Goal: Transaction & Acquisition: Purchase product/service

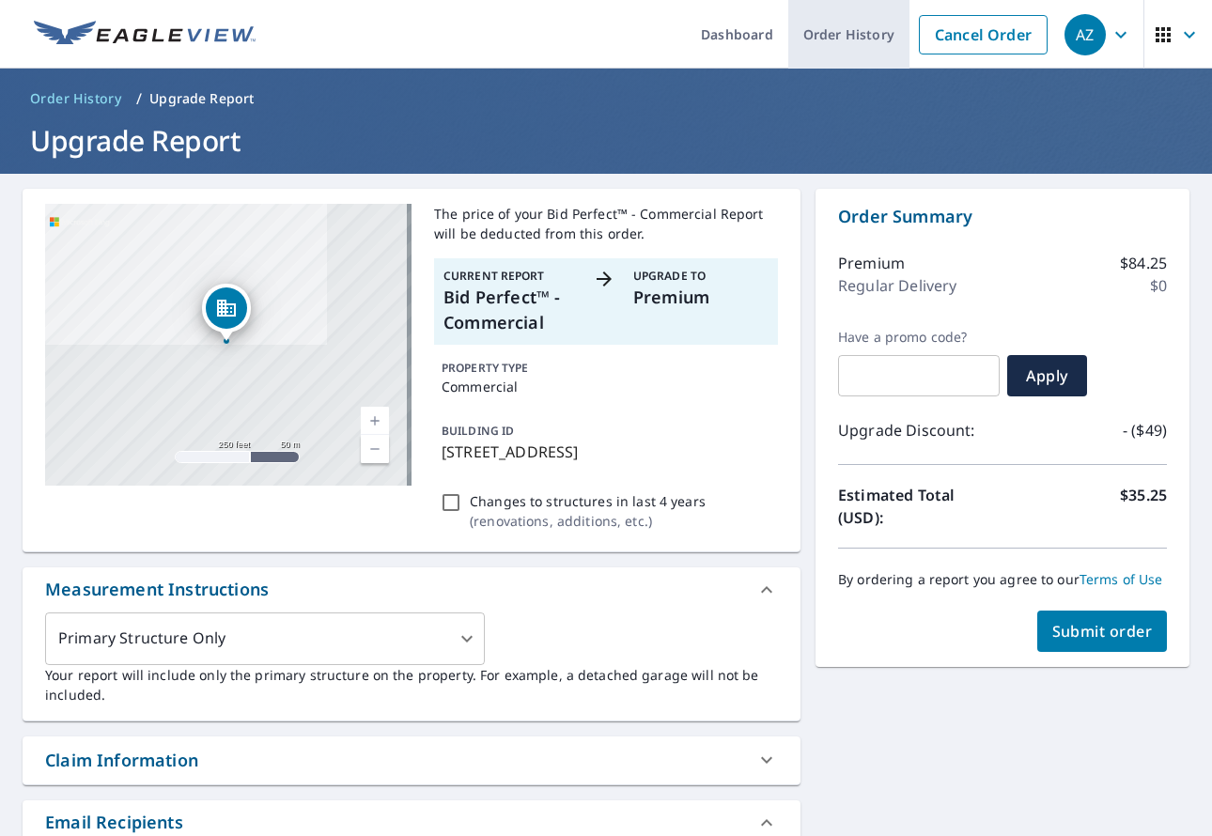
click at [817, 32] on link "Order History" at bounding box center [848, 34] width 121 height 69
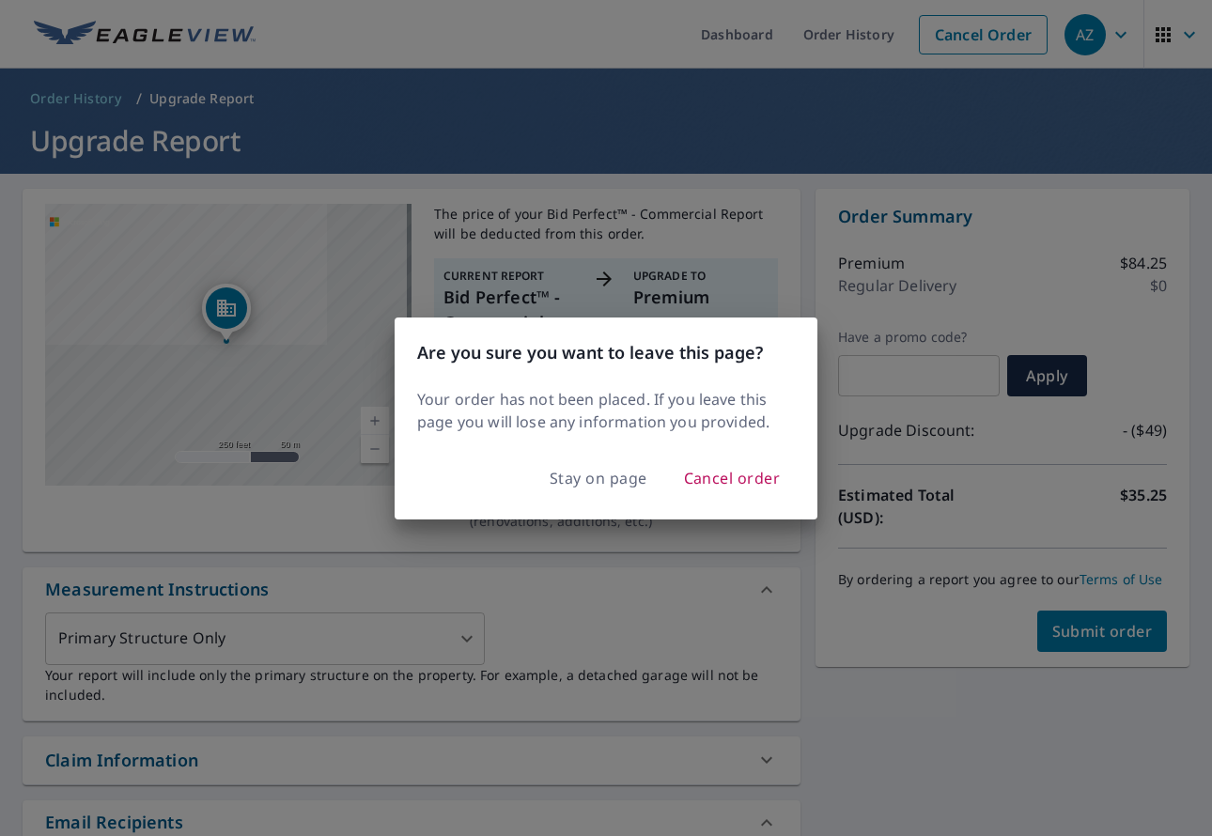
click at [563, 43] on div "Are you sure you want to leave this page? Your order has not been placed. If yo…" at bounding box center [606, 418] width 1212 height 836
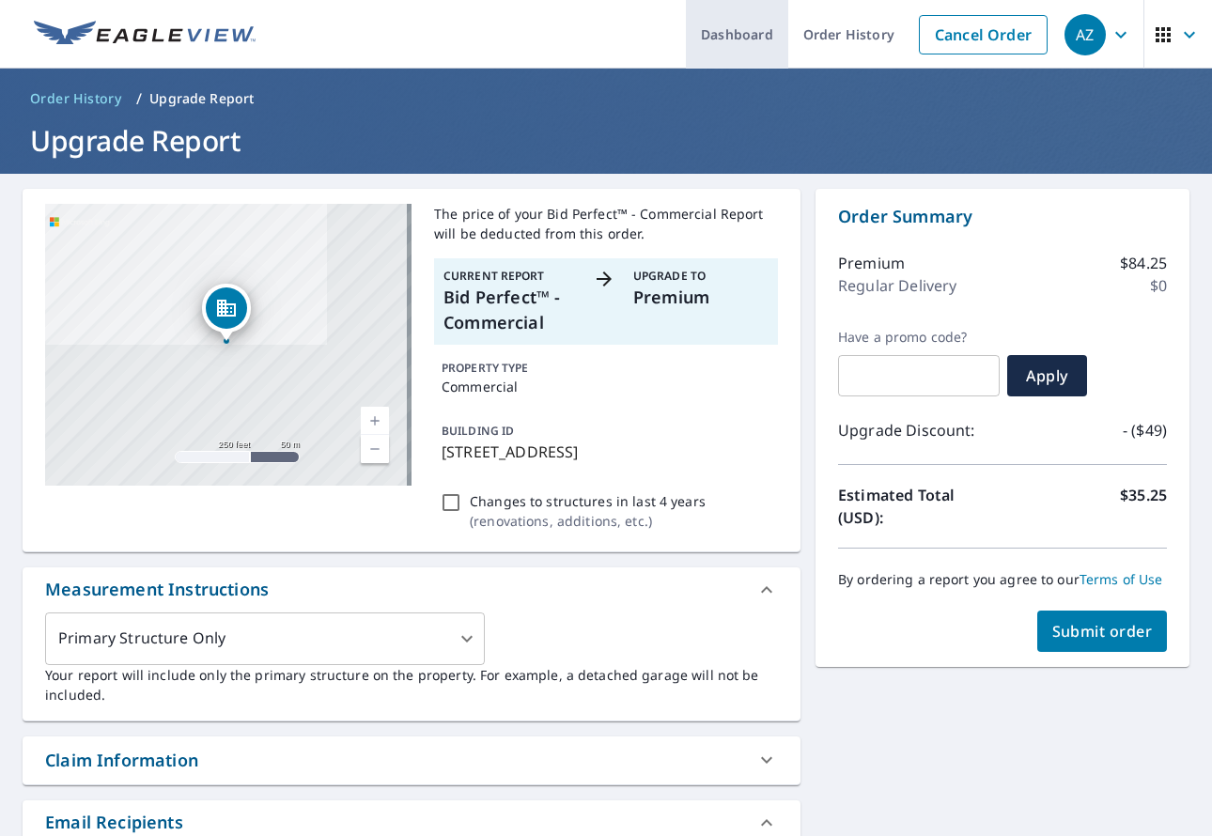
click at [722, 32] on link "Dashboard" at bounding box center [737, 34] width 102 height 69
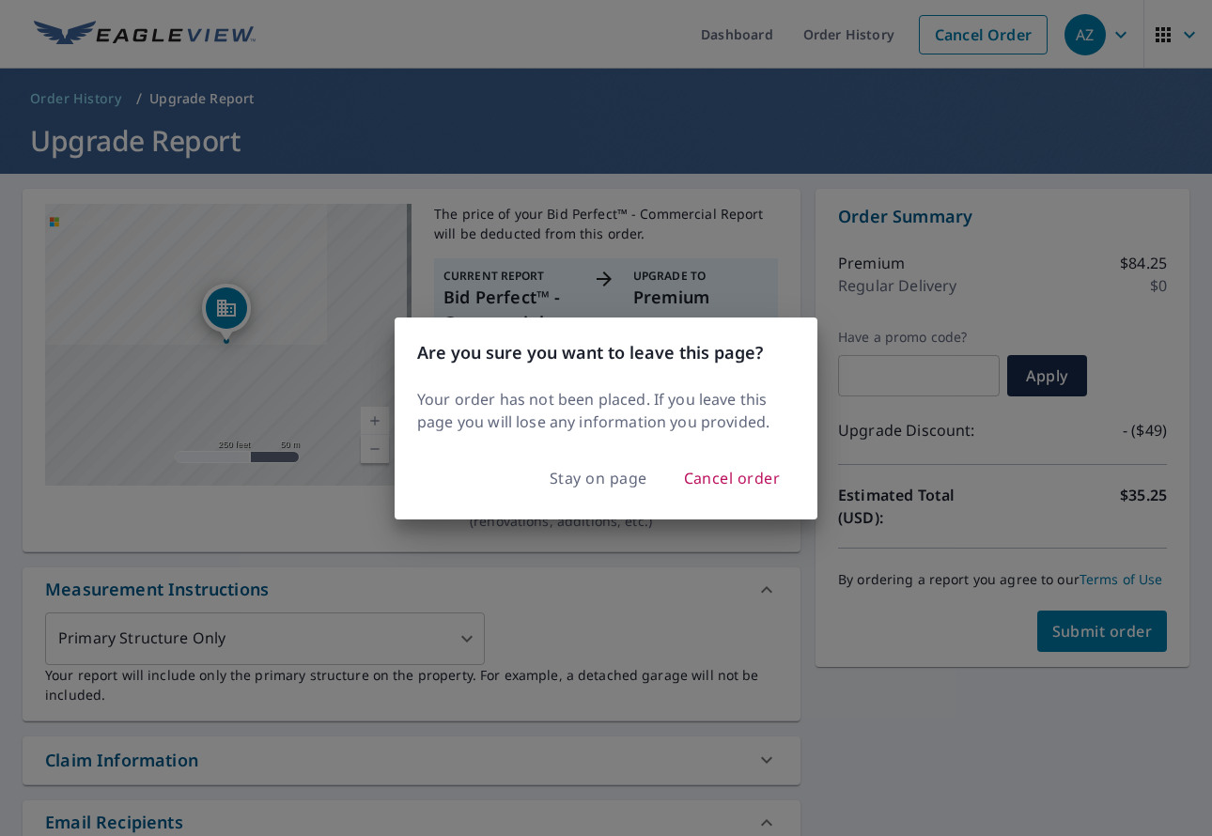
click at [552, 40] on div "Are you sure you want to leave this page? Your order has not been placed. If yo…" at bounding box center [606, 418] width 1212 height 836
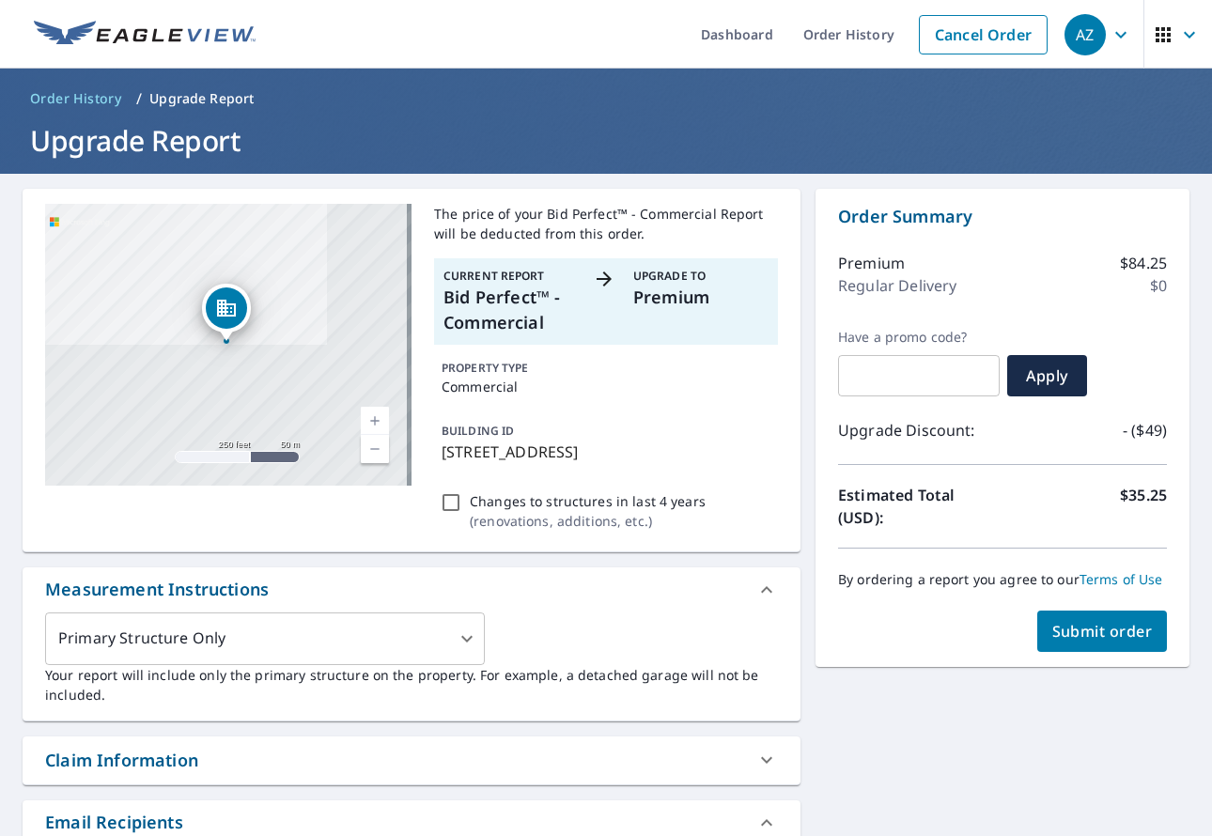
click at [1077, 634] on span "Submit order" at bounding box center [1102, 631] width 101 height 21
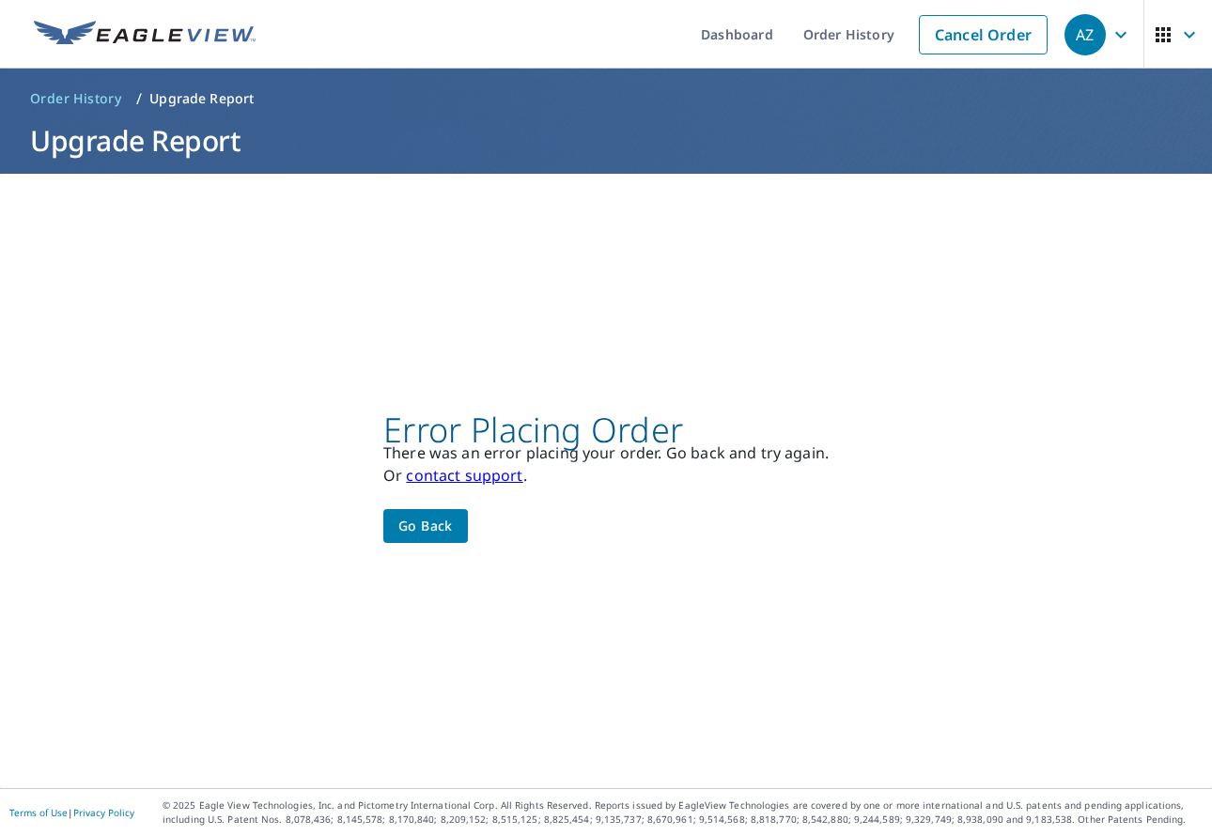
click at [453, 474] on link "contact support" at bounding box center [464, 475] width 117 height 21
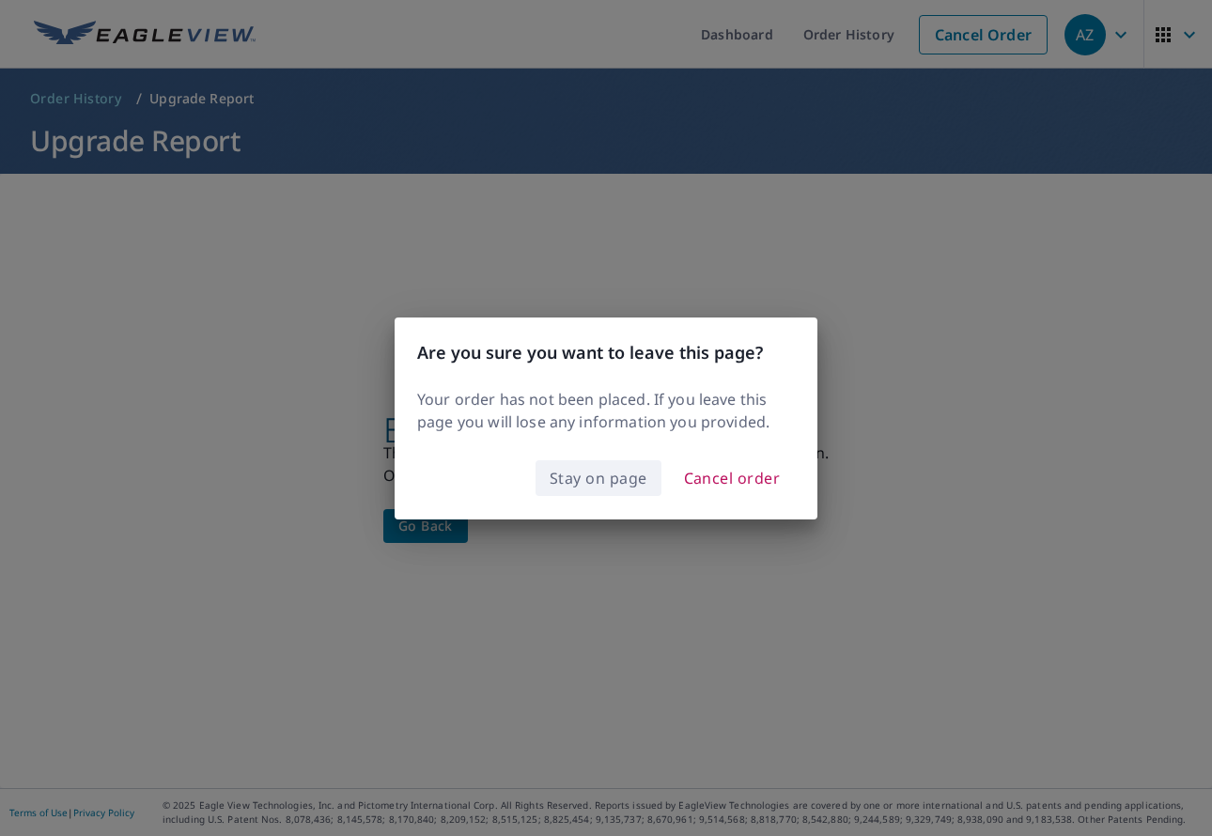
click at [595, 479] on span "Stay on page" at bounding box center [599, 478] width 98 height 26
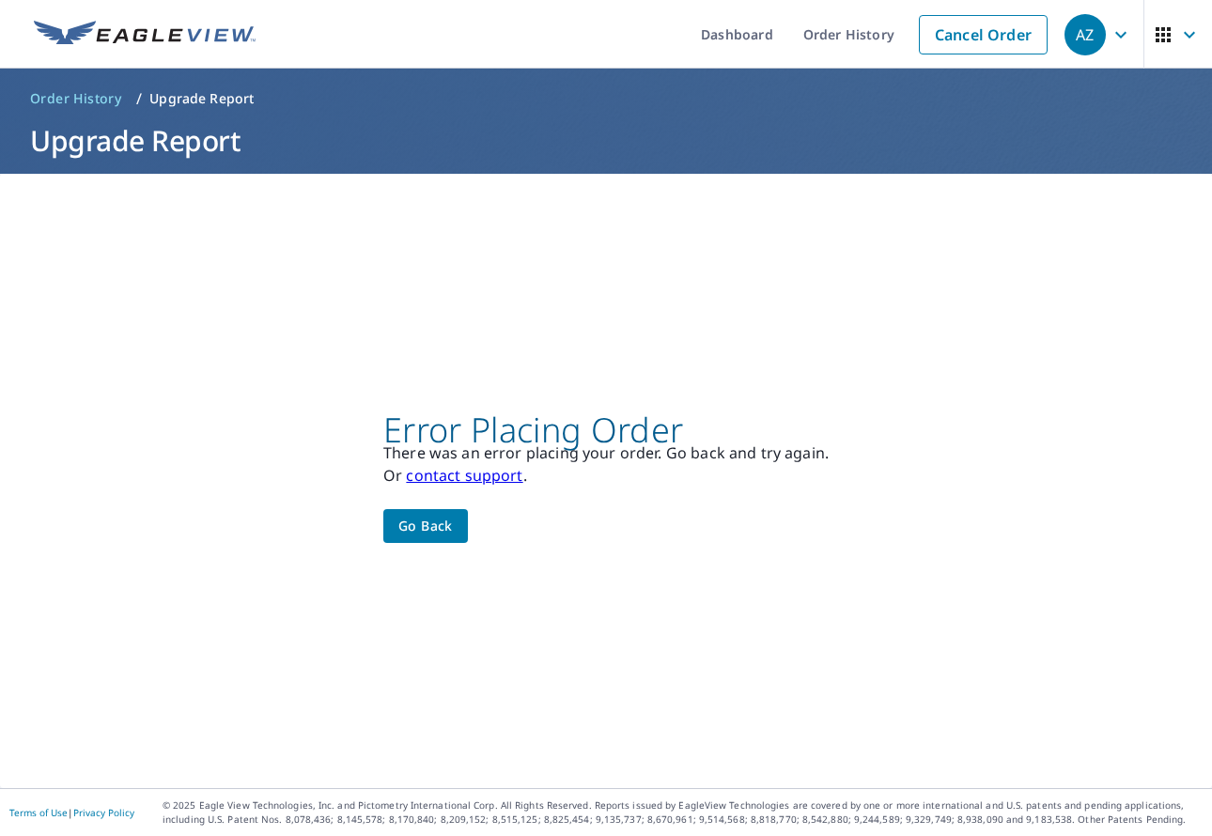
click at [454, 469] on link "contact support" at bounding box center [464, 475] width 117 height 21
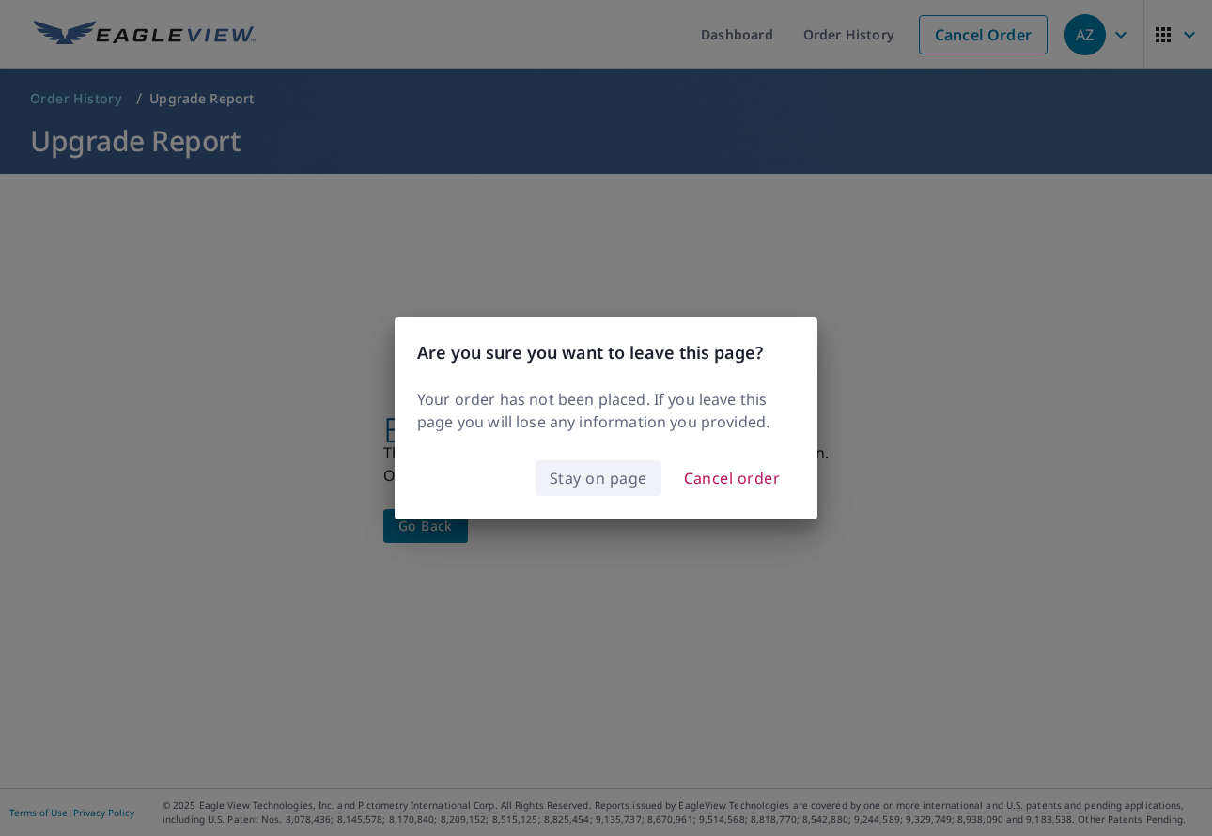
click at [584, 479] on span "Stay on page" at bounding box center [599, 478] width 98 height 26
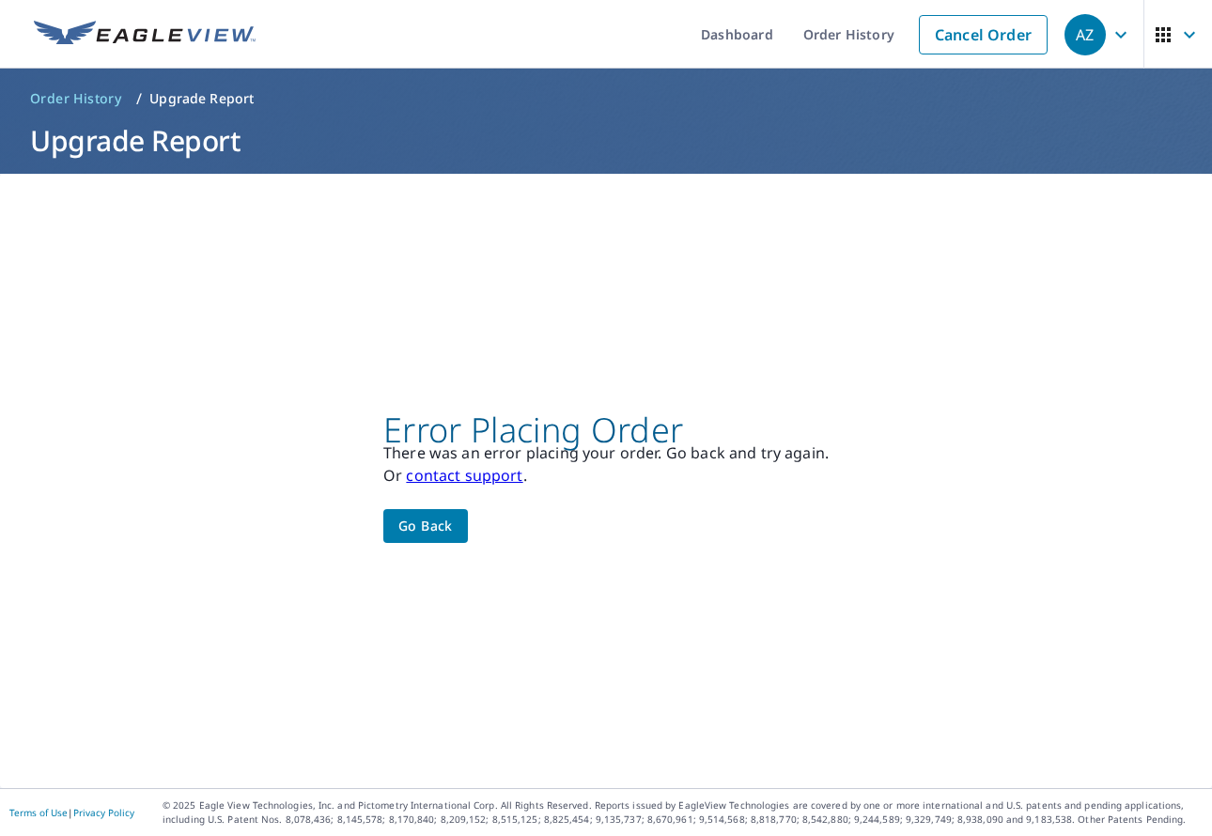
click at [481, 479] on link "contact support" at bounding box center [464, 475] width 117 height 21
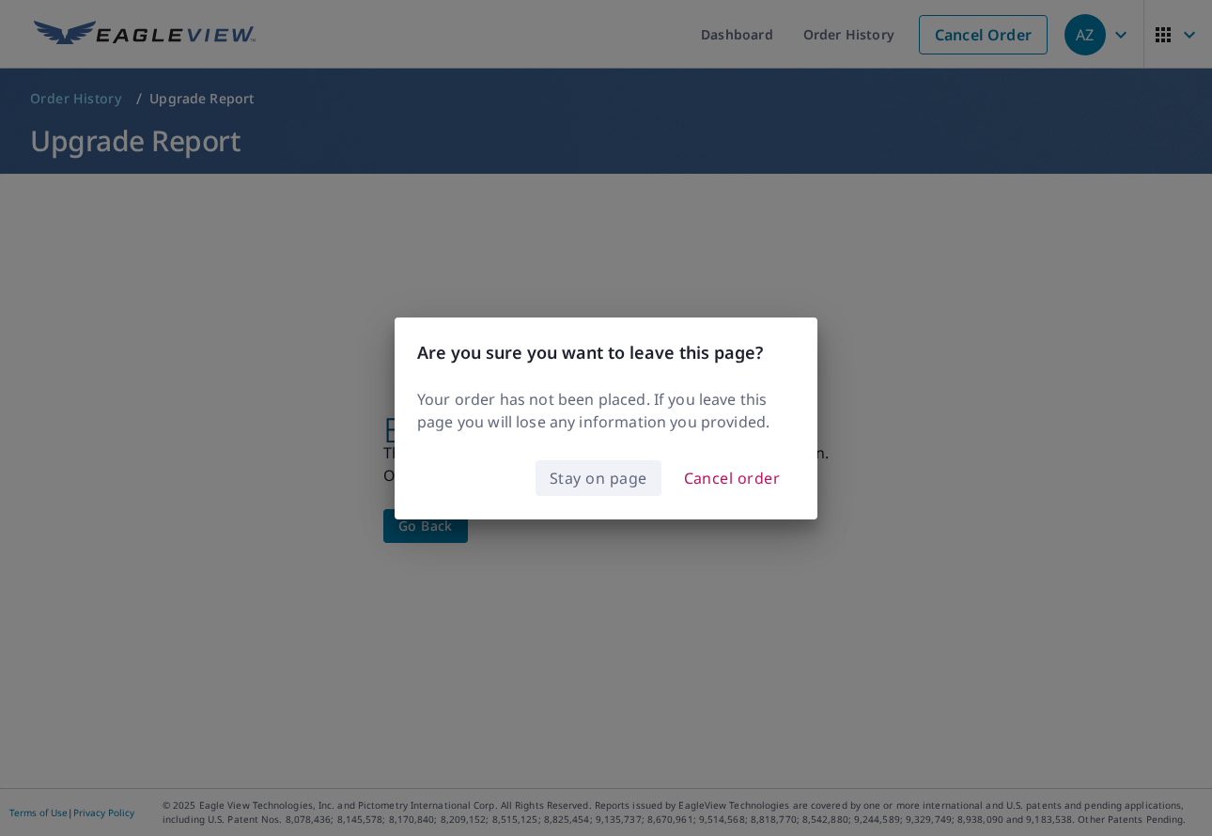
click at [604, 494] on button "Stay on page" at bounding box center [599, 478] width 126 height 36
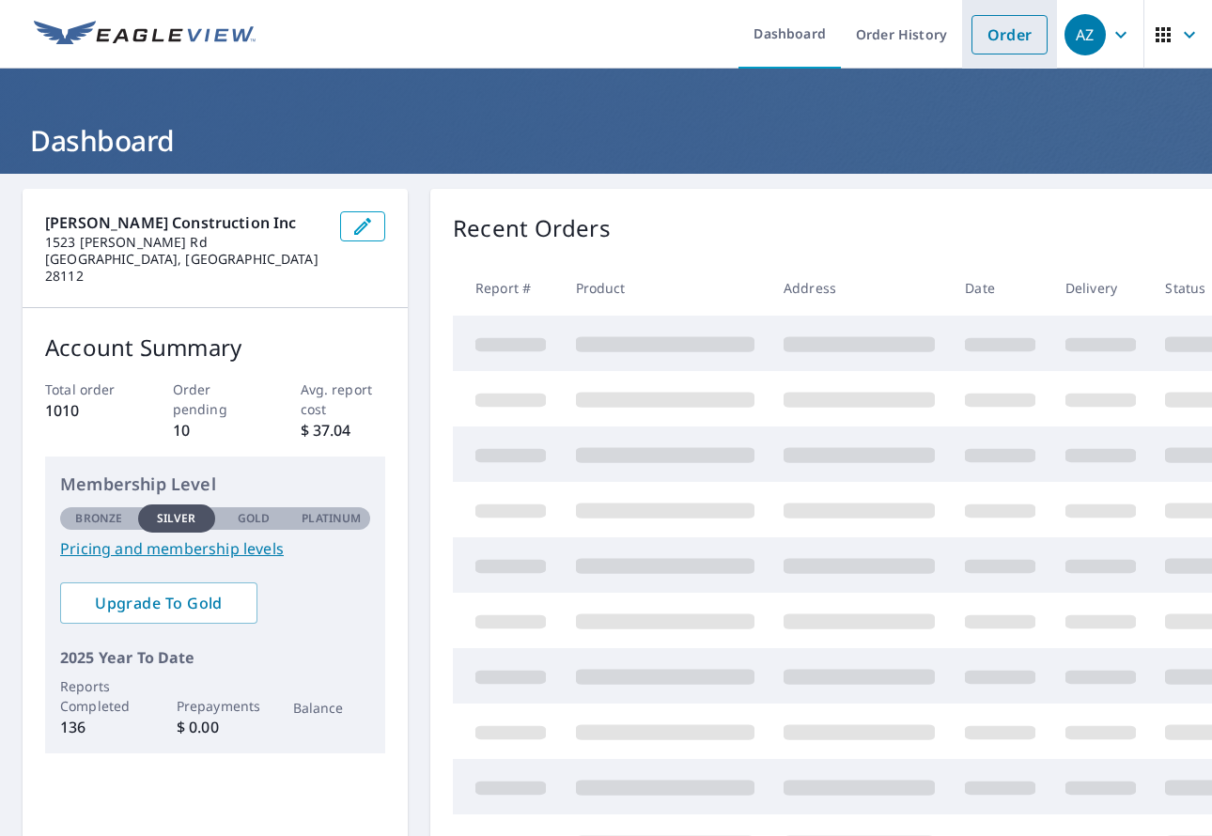
click at [993, 39] on link "Order" at bounding box center [1010, 34] width 76 height 39
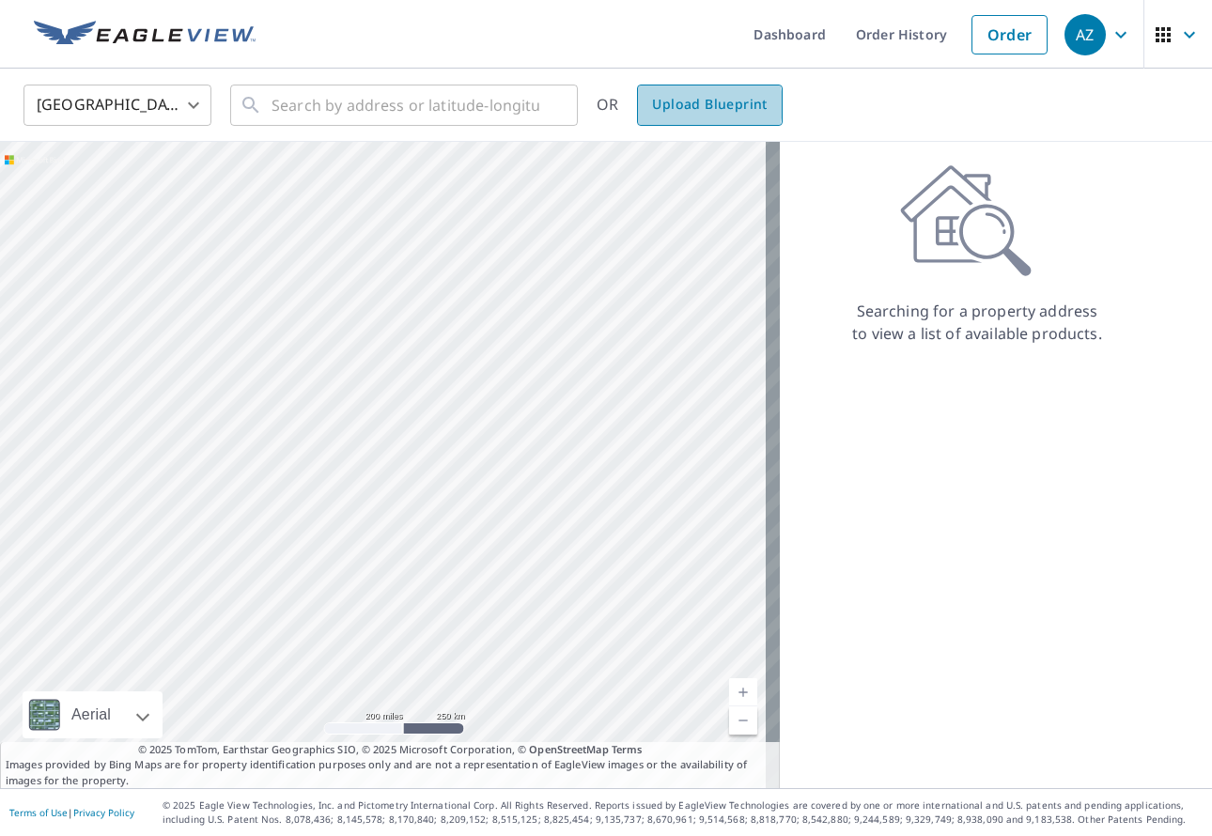
click at [691, 104] on span "Upload Blueprint" at bounding box center [709, 104] width 115 height 23
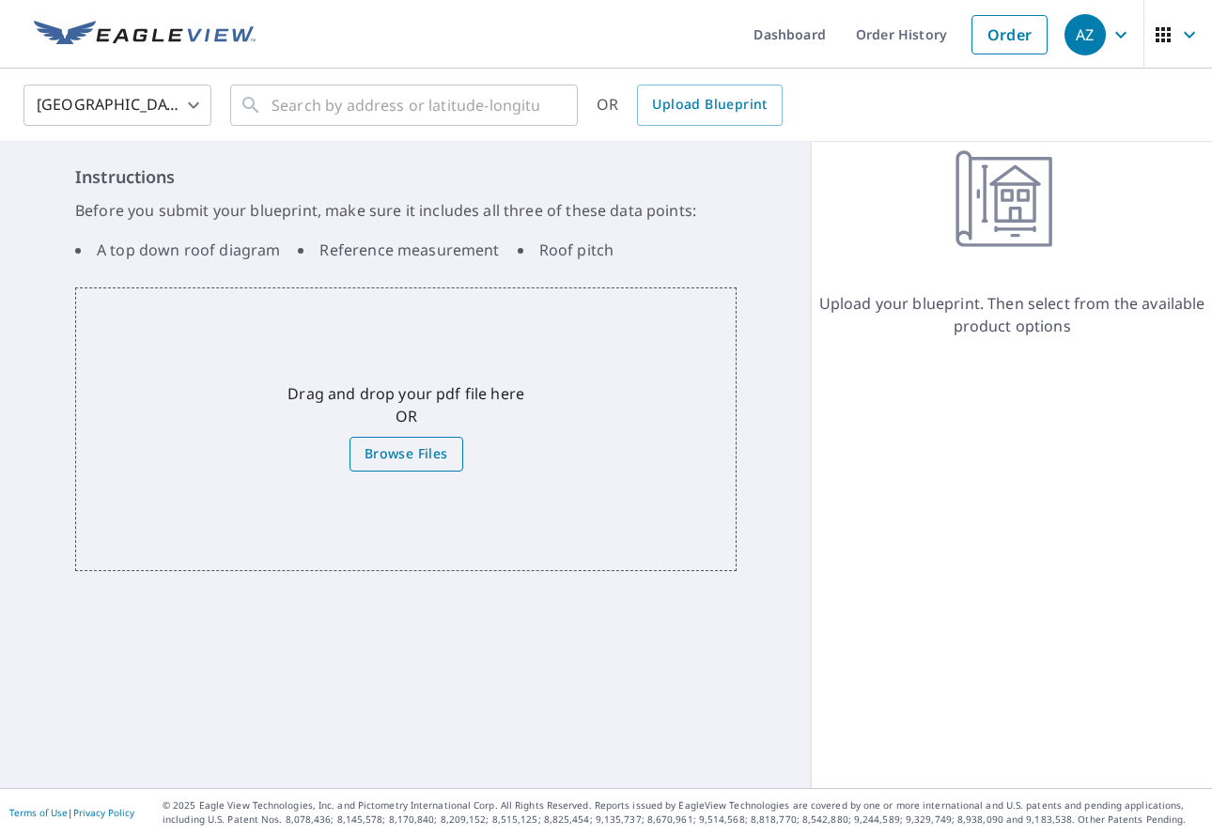
click at [378, 453] on span "Browse Files" at bounding box center [407, 454] width 84 height 23
click at [0, 0] on input "Browse Files" at bounding box center [0, 0] width 0 height 0
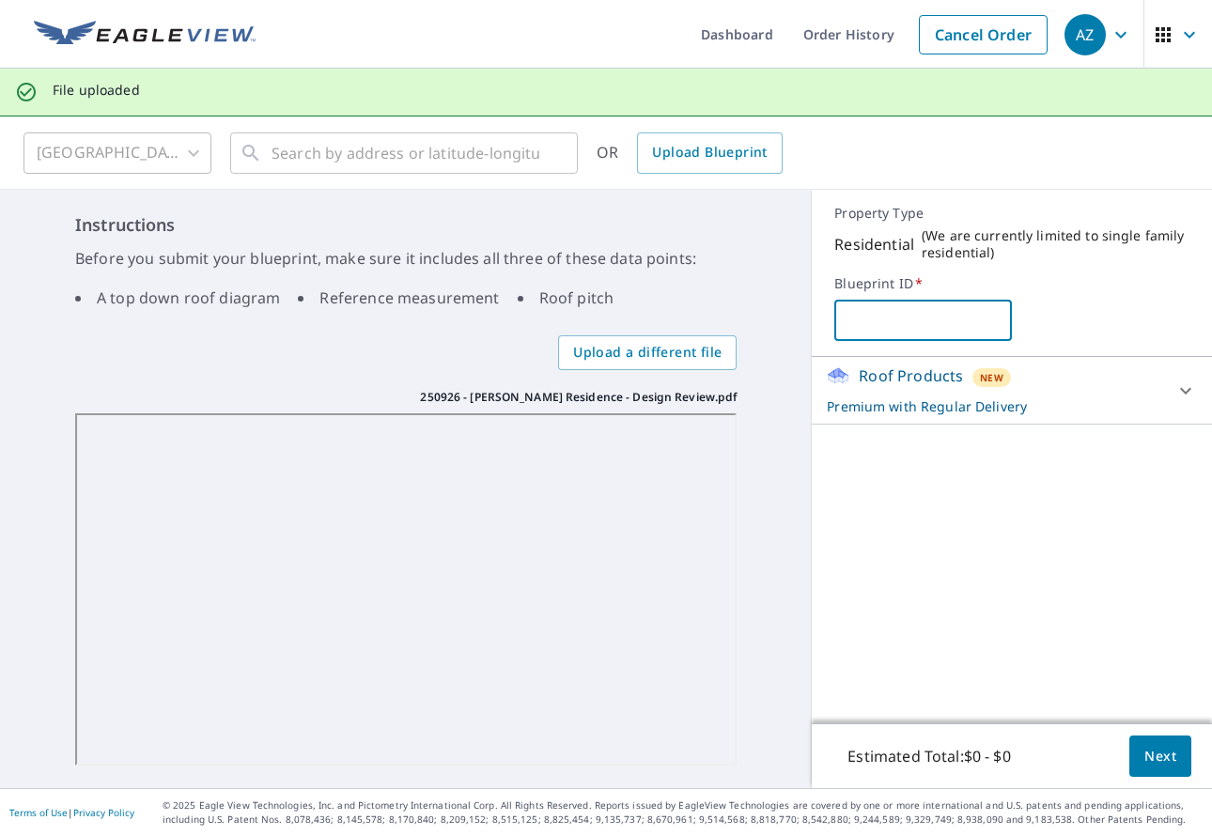
click at [849, 318] on input "text" at bounding box center [923, 320] width 178 height 53
paste input "[PERSON_NAME] Project"
type input "[PERSON_NAME] Project"
click at [1145, 758] on span "Next" at bounding box center [1161, 756] width 32 height 23
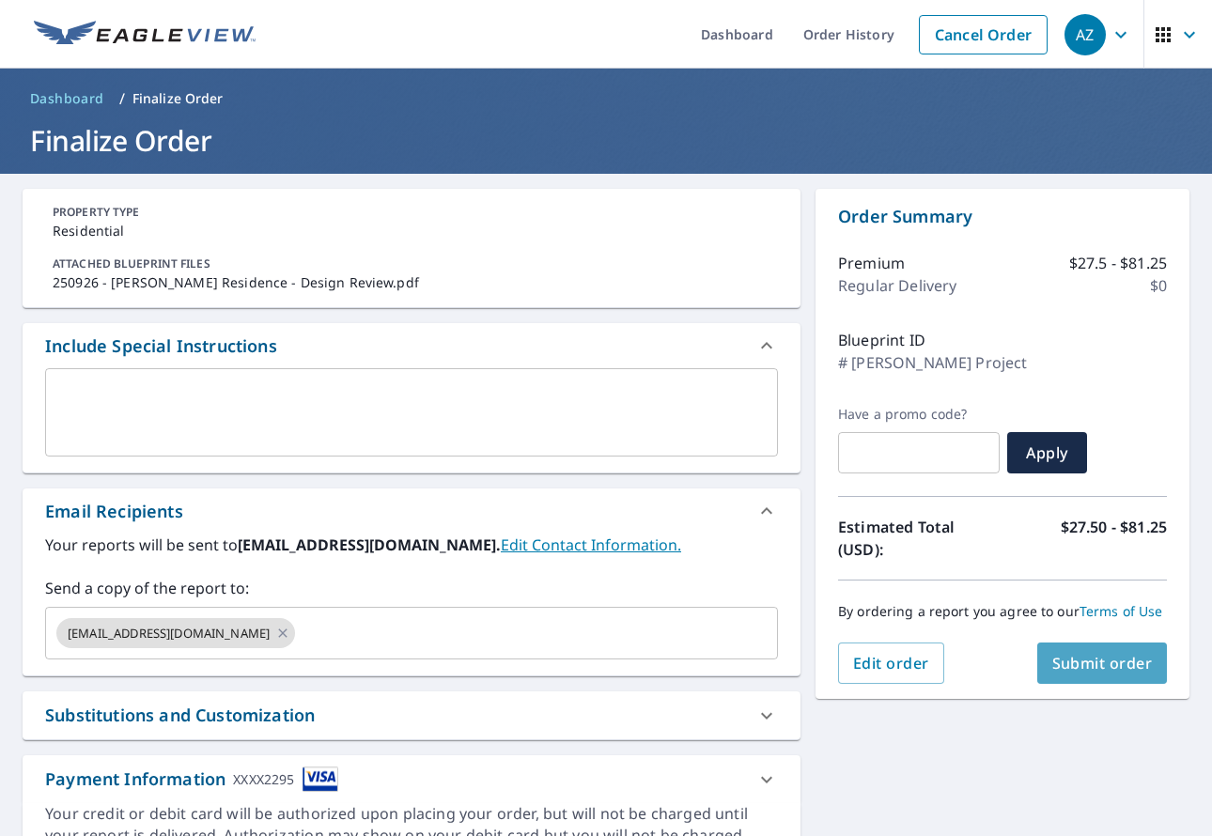
click at [1079, 653] on span "Submit order" at bounding box center [1102, 663] width 101 height 21
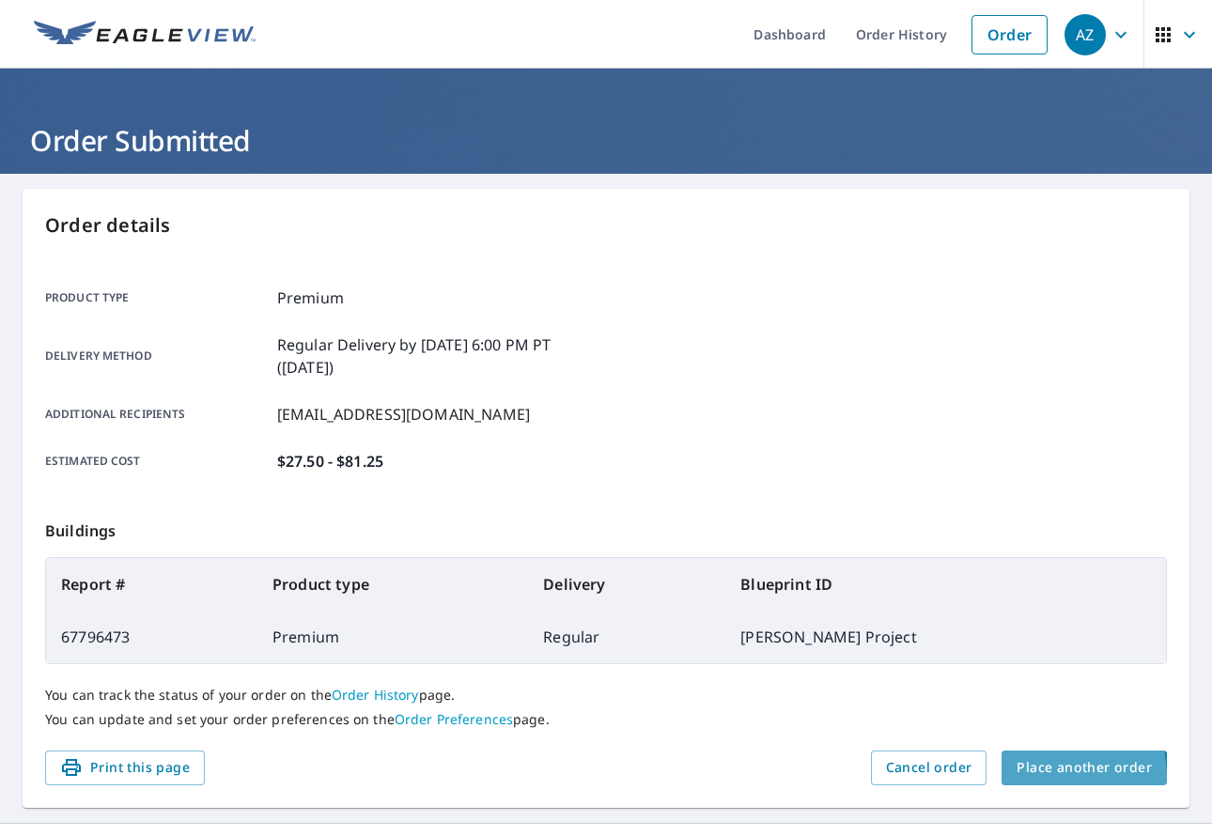
click at [1034, 776] on span "Place another order" at bounding box center [1084, 767] width 135 height 23
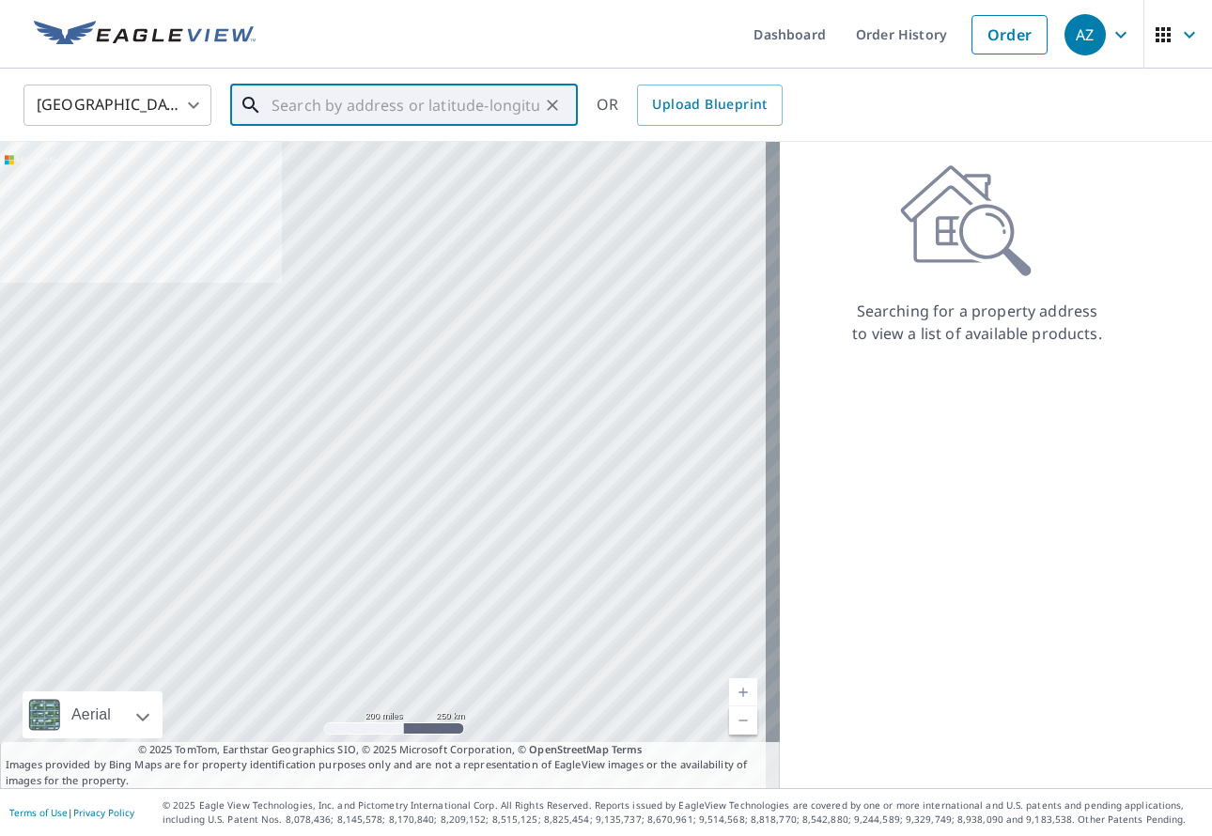
click at [364, 104] on input "text" at bounding box center [406, 105] width 268 height 53
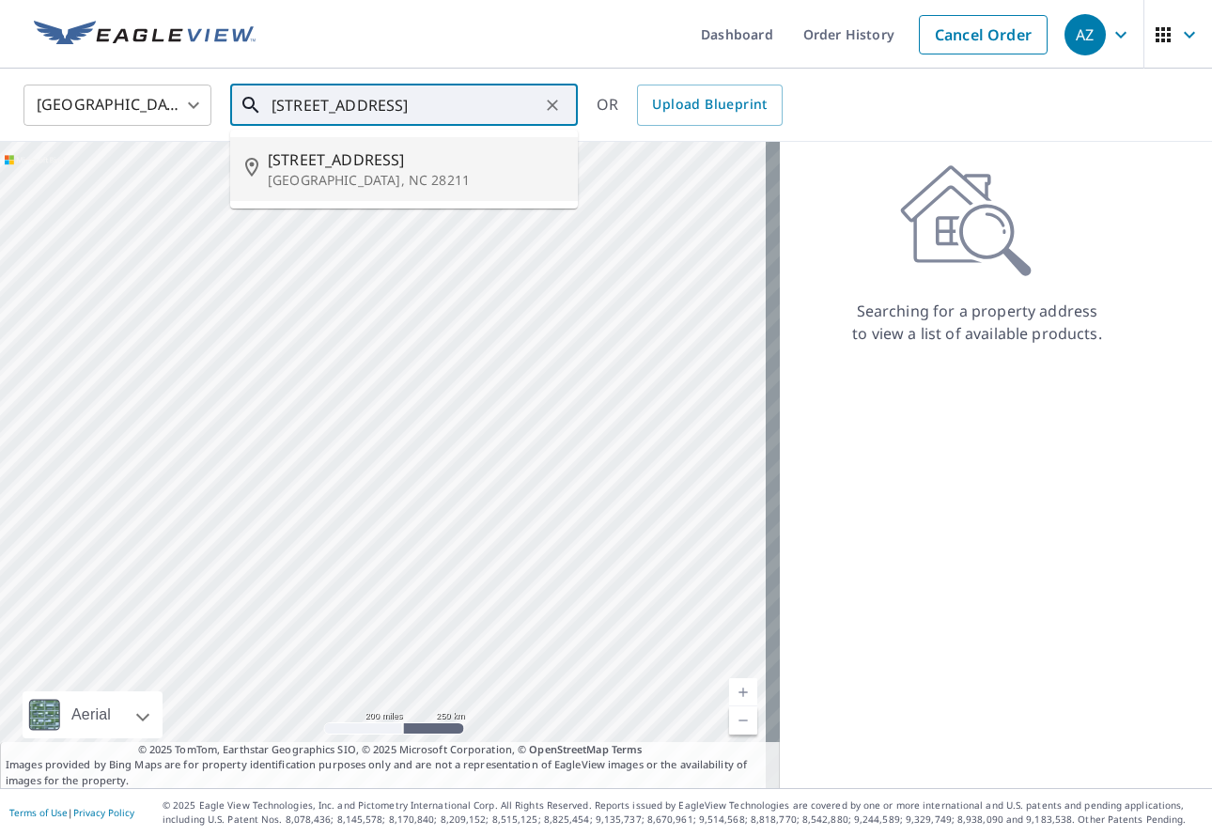
click at [333, 164] on span "2657 Colton Dr" at bounding box center [415, 159] width 295 height 23
type input "2657 Colton Dr Charlotte, NC 28211"
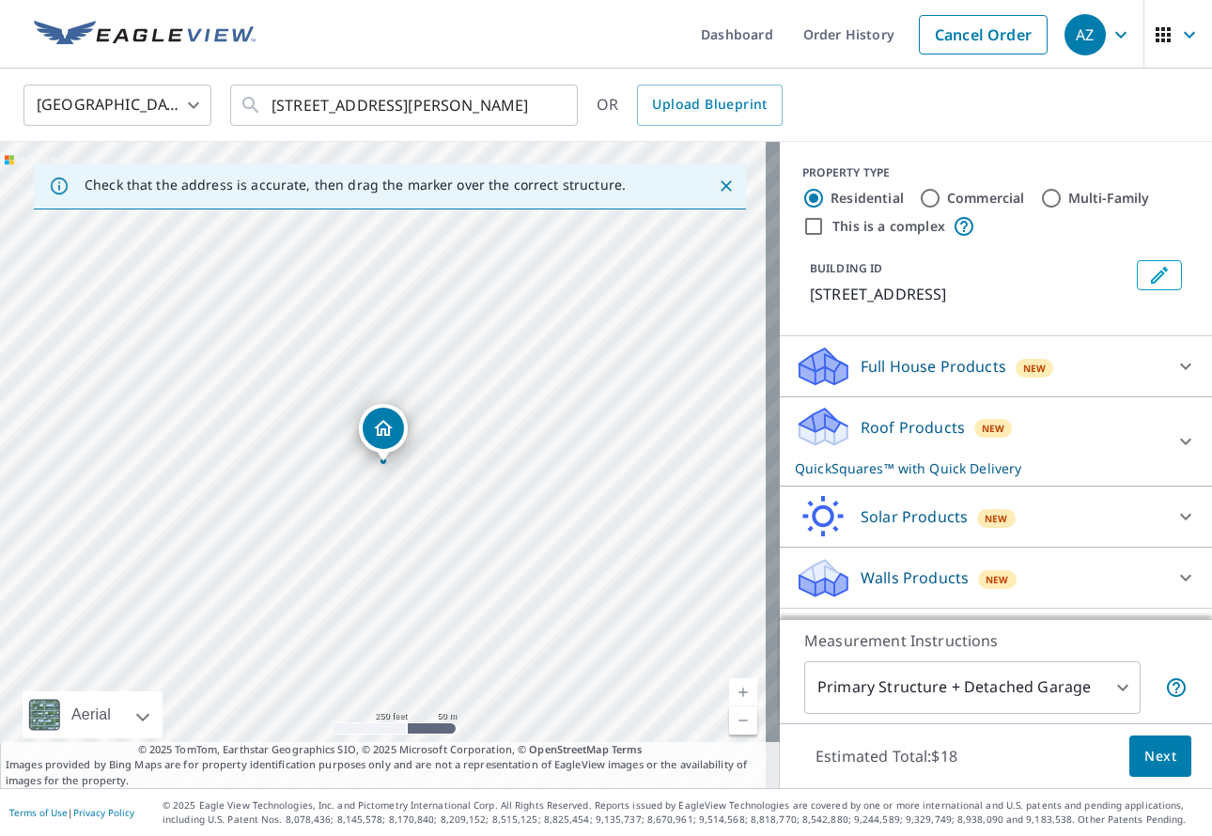
click at [803, 226] on input "This is a complex" at bounding box center [814, 226] width 23 height 23
checkbox input "true"
radio input "false"
radio input "true"
type input "4"
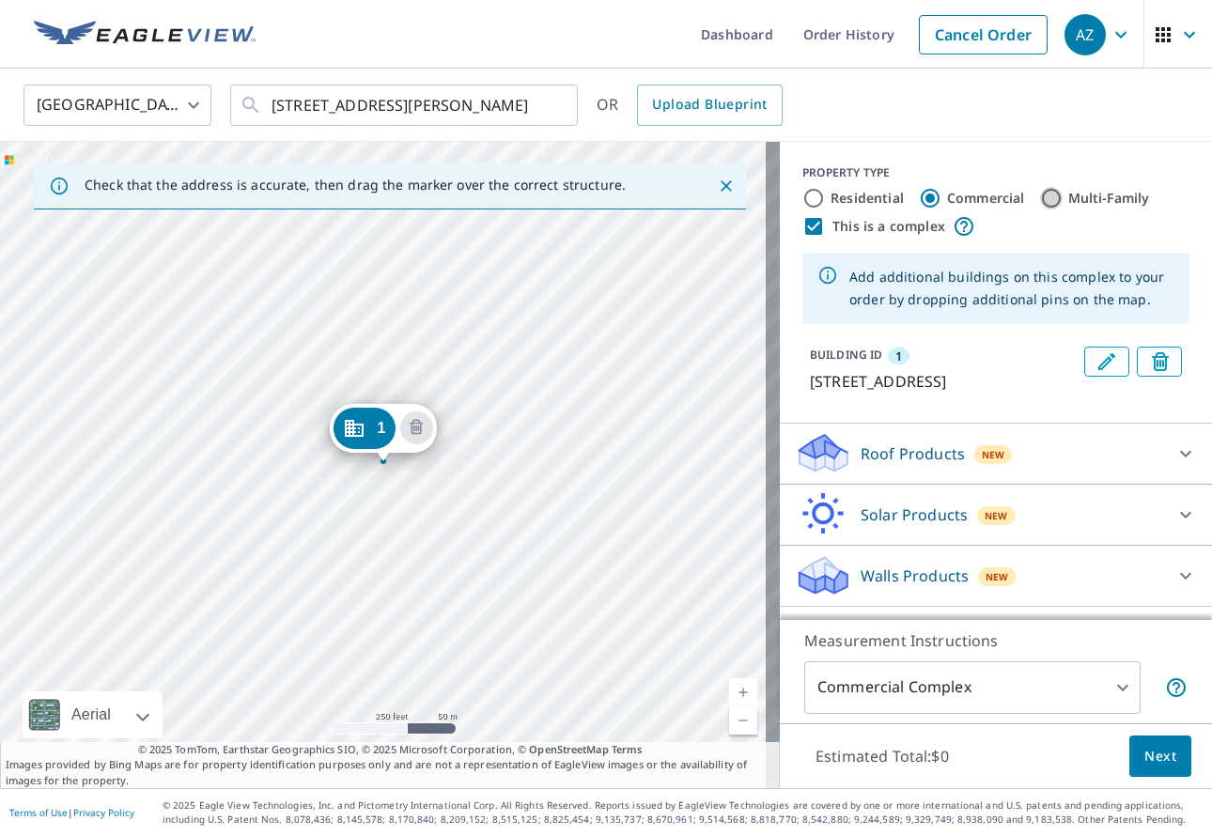
click at [1040, 197] on input "Multi-Family" at bounding box center [1051, 198] width 23 height 23
radio input "true"
type input "2"
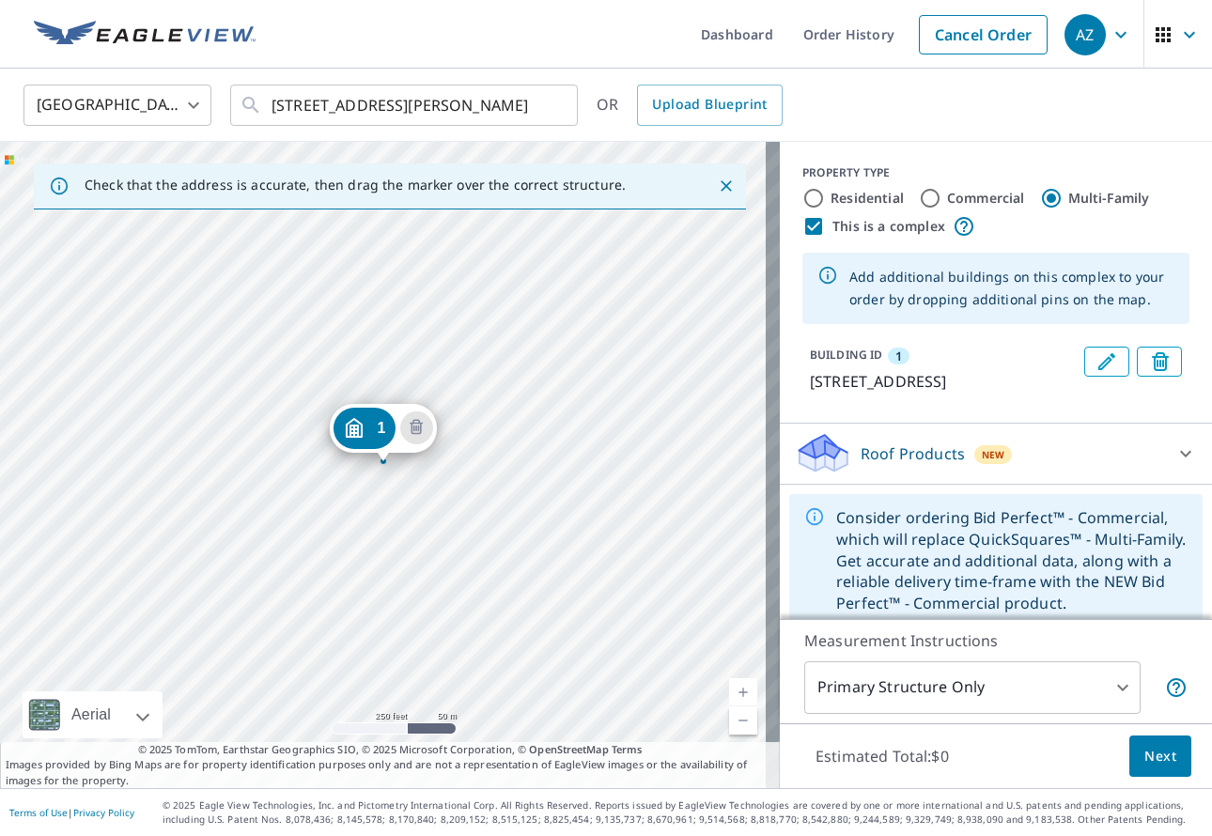
scroll to position [40, 0]
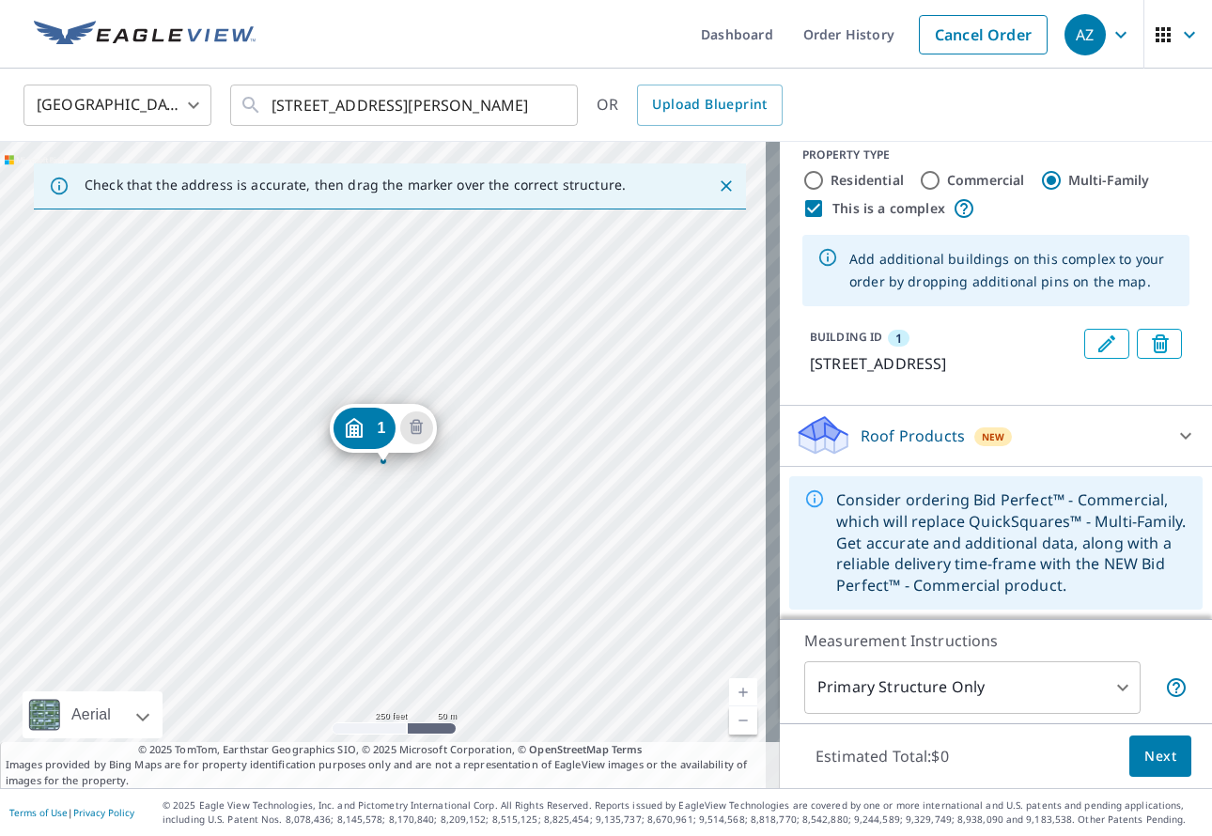
click at [1152, 756] on span "Next" at bounding box center [1161, 756] width 32 height 23
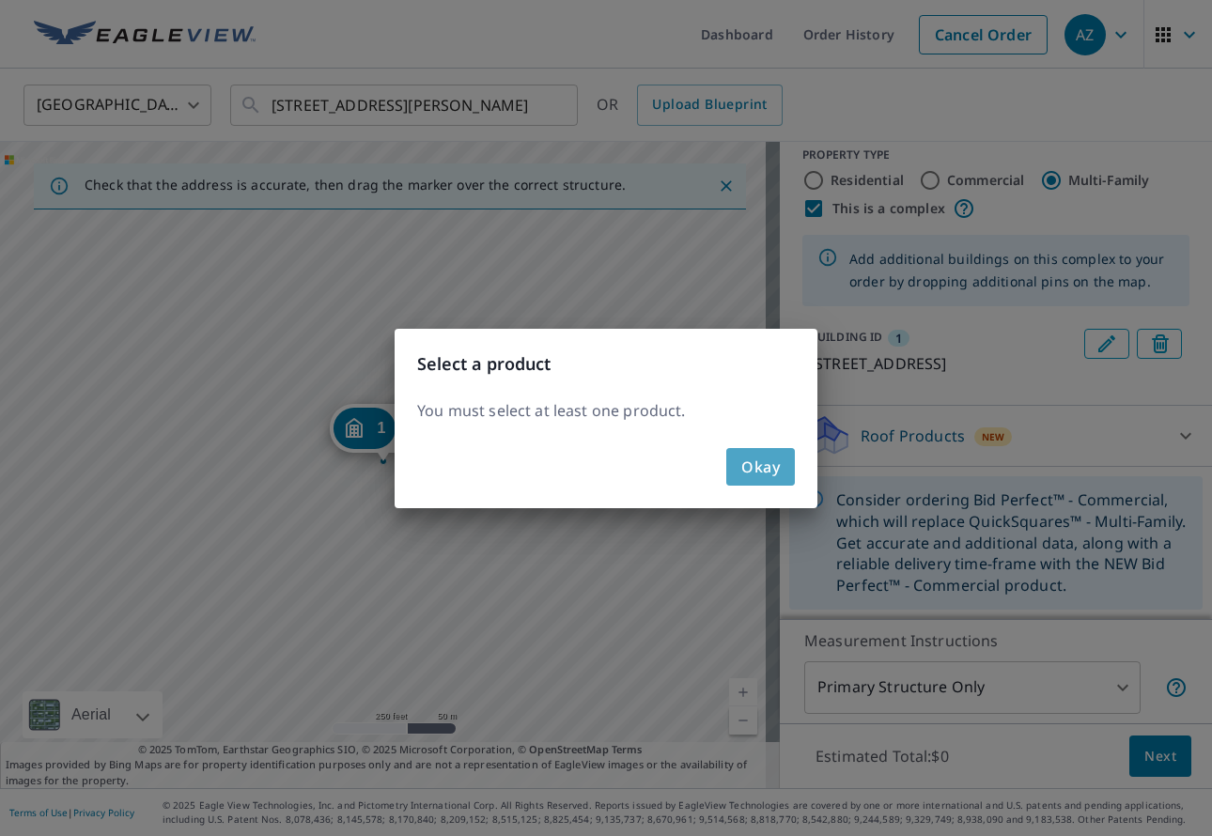
click at [765, 472] on span "Okay" at bounding box center [760, 467] width 39 height 26
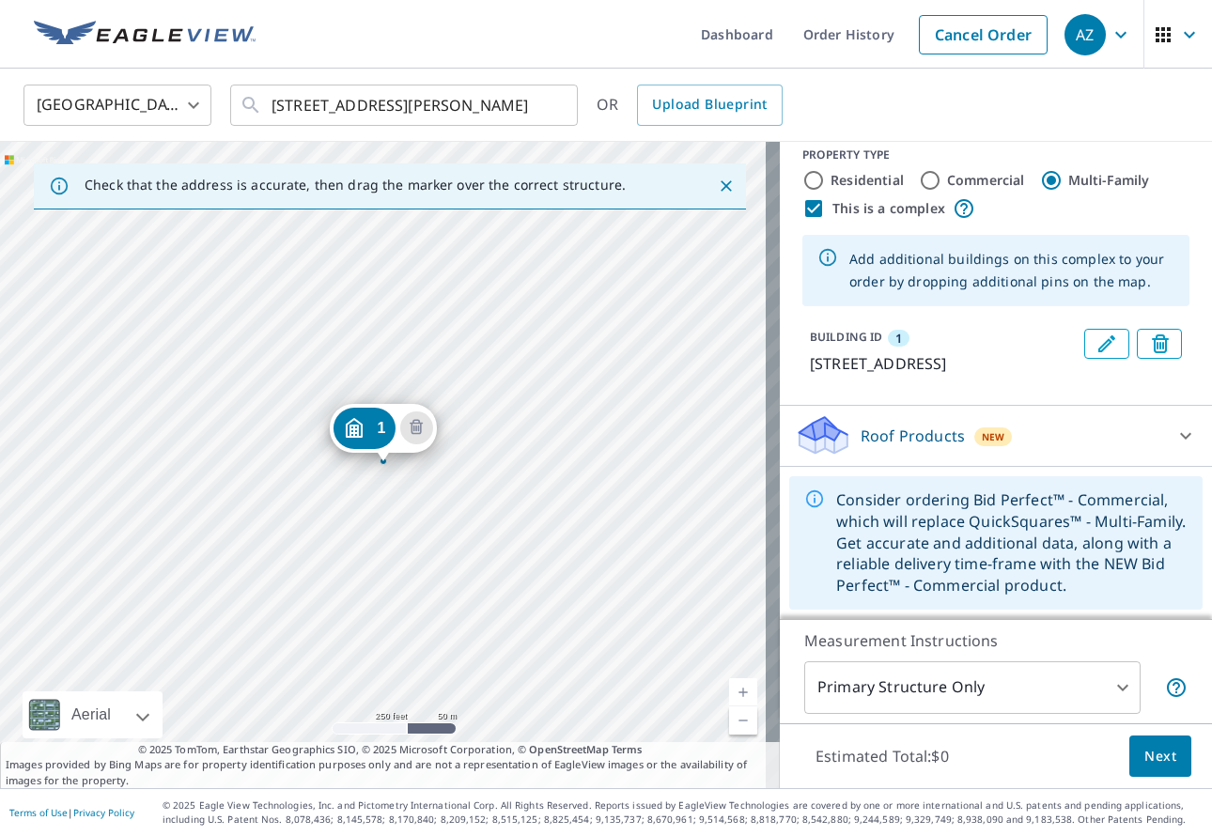
click at [1175, 440] on icon at bounding box center [1186, 436] width 23 height 23
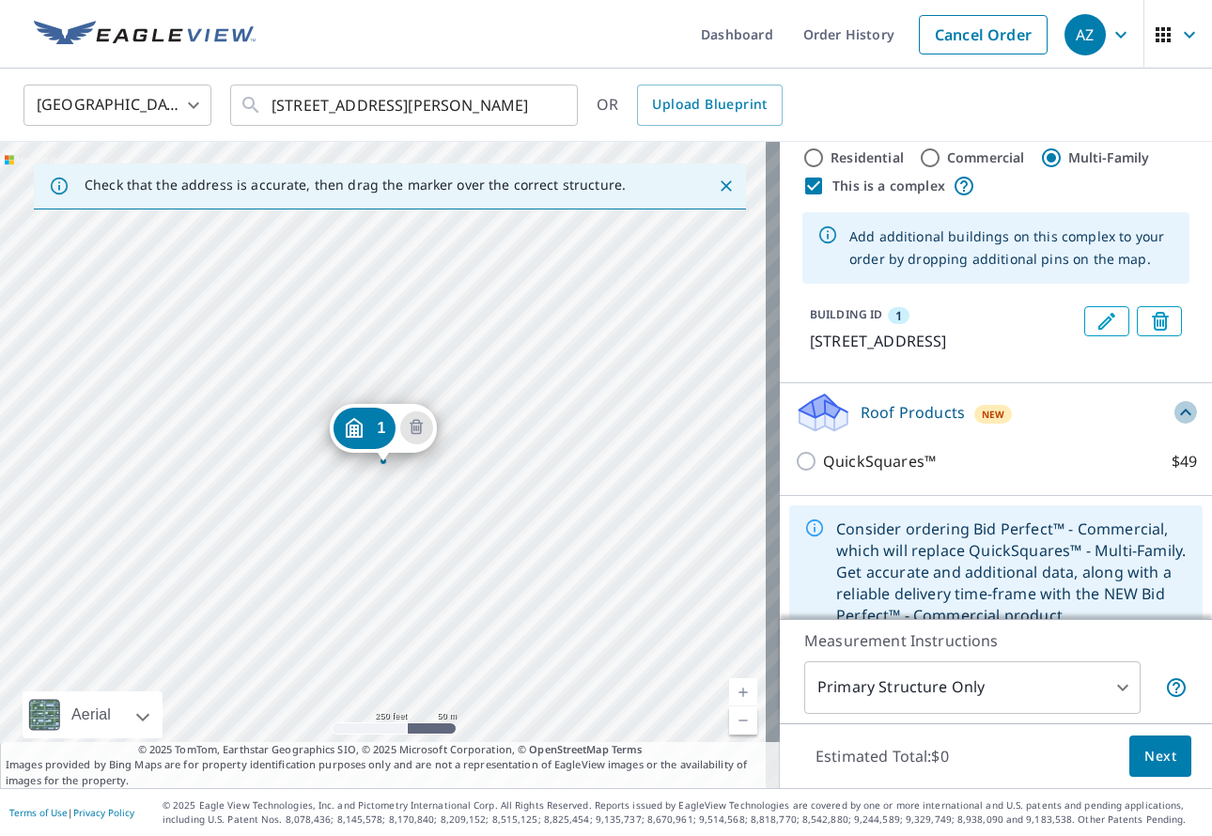
click at [1180, 415] on icon at bounding box center [1185, 412] width 11 height 7
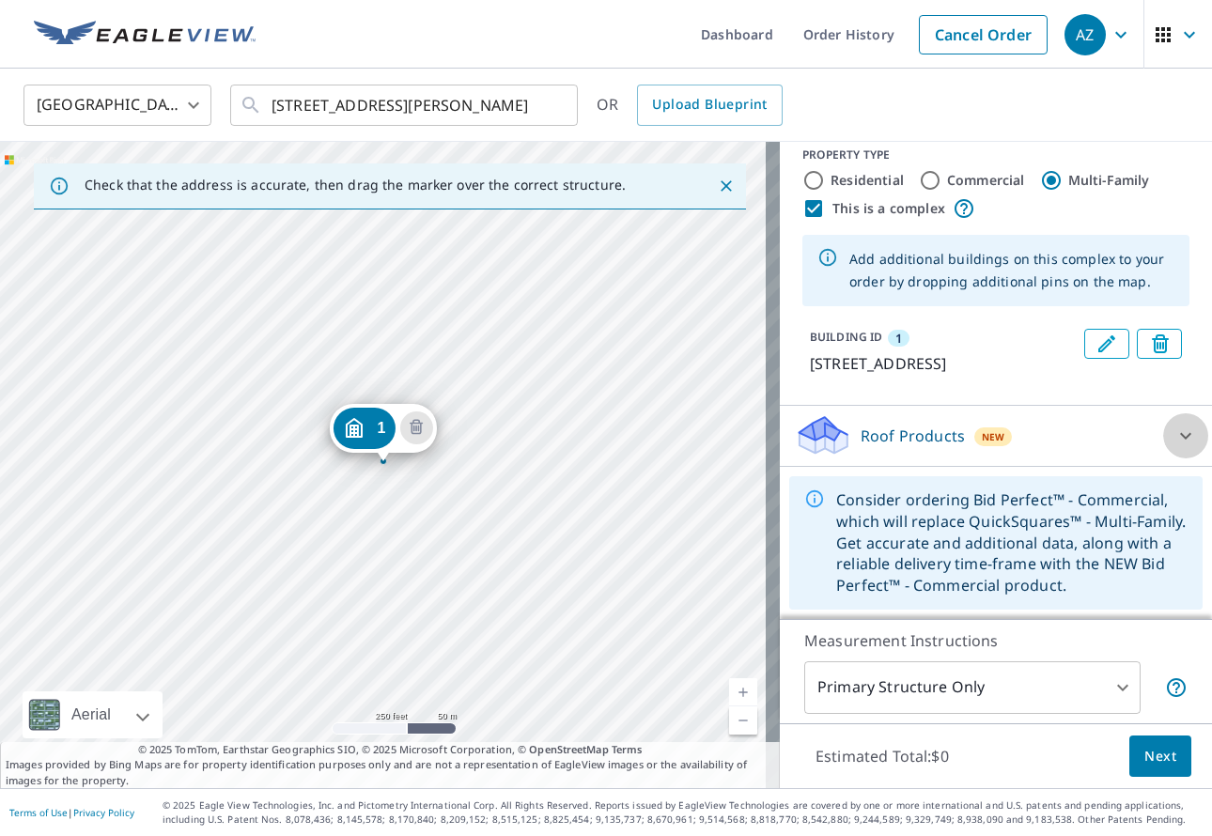
click at [1175, 438] on icon at bounding box center [1186, 436] width 23 height 23
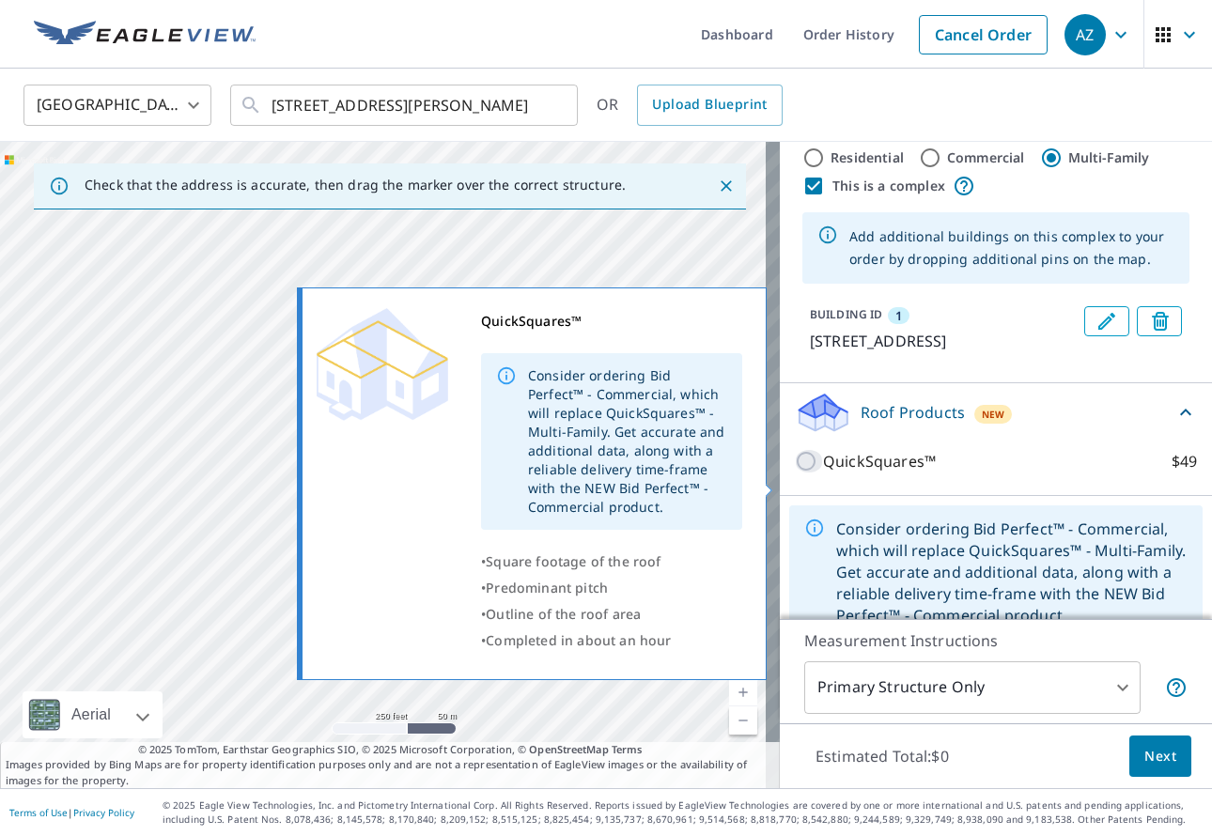
click at [795, 473] on input "QuickSquares™ $49" at bounding box center [809, 461] width 28 height 23
checkbox input "true"
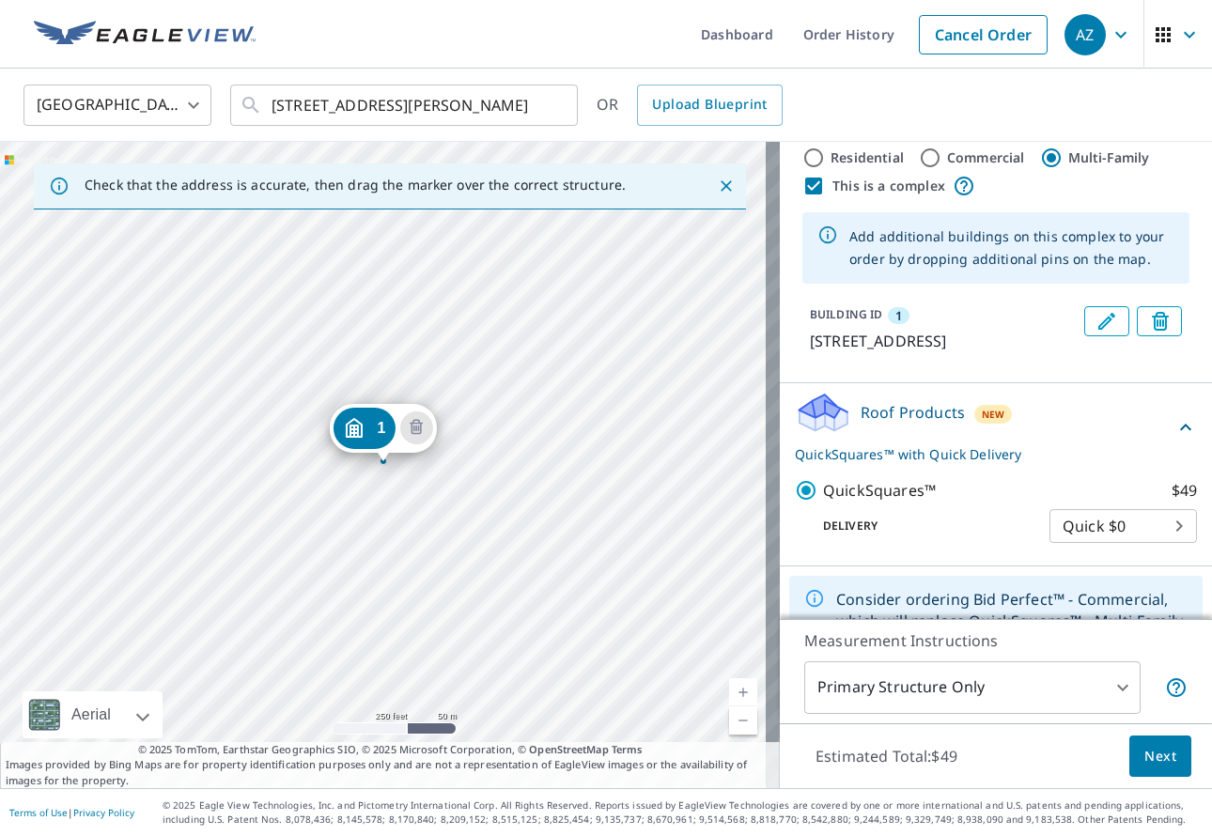
scroll to position [164, 0]
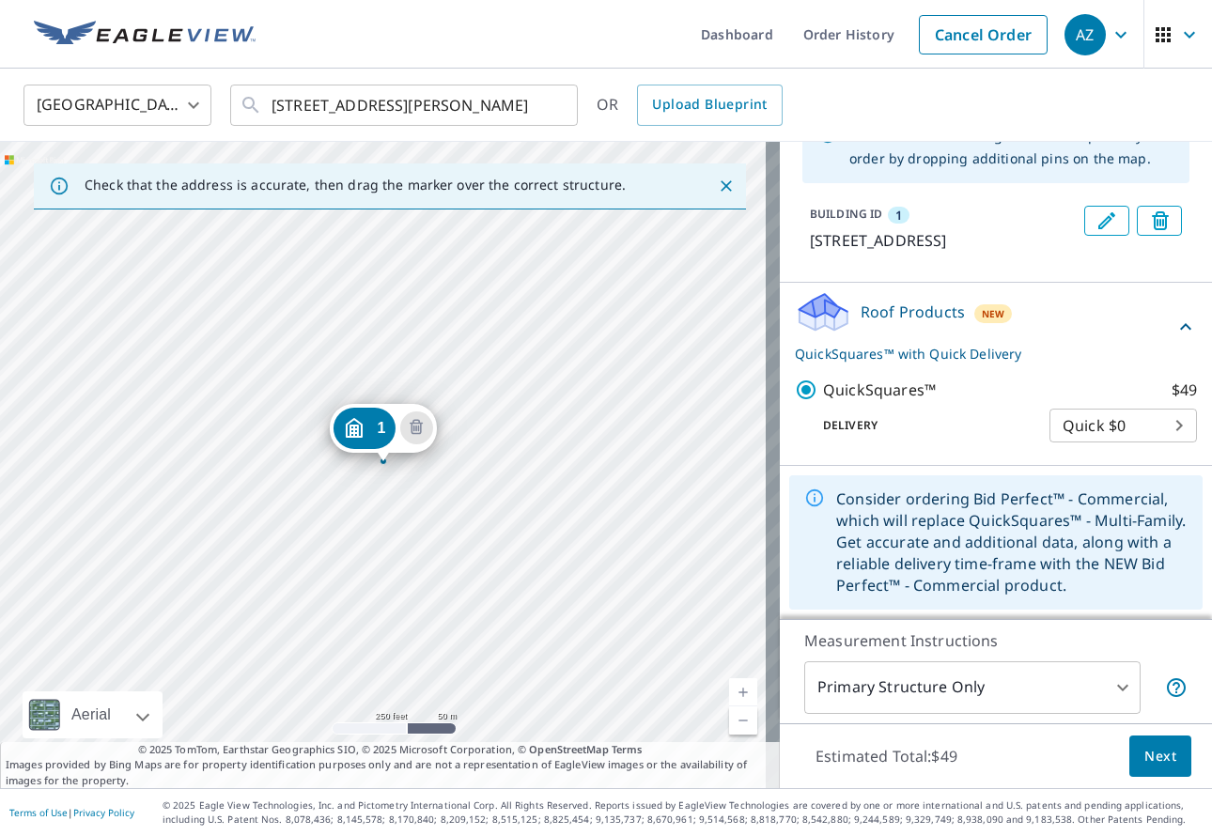
click at [1148, 740] on button "Next" at bounding box center [1161, 757] width 62 height 42
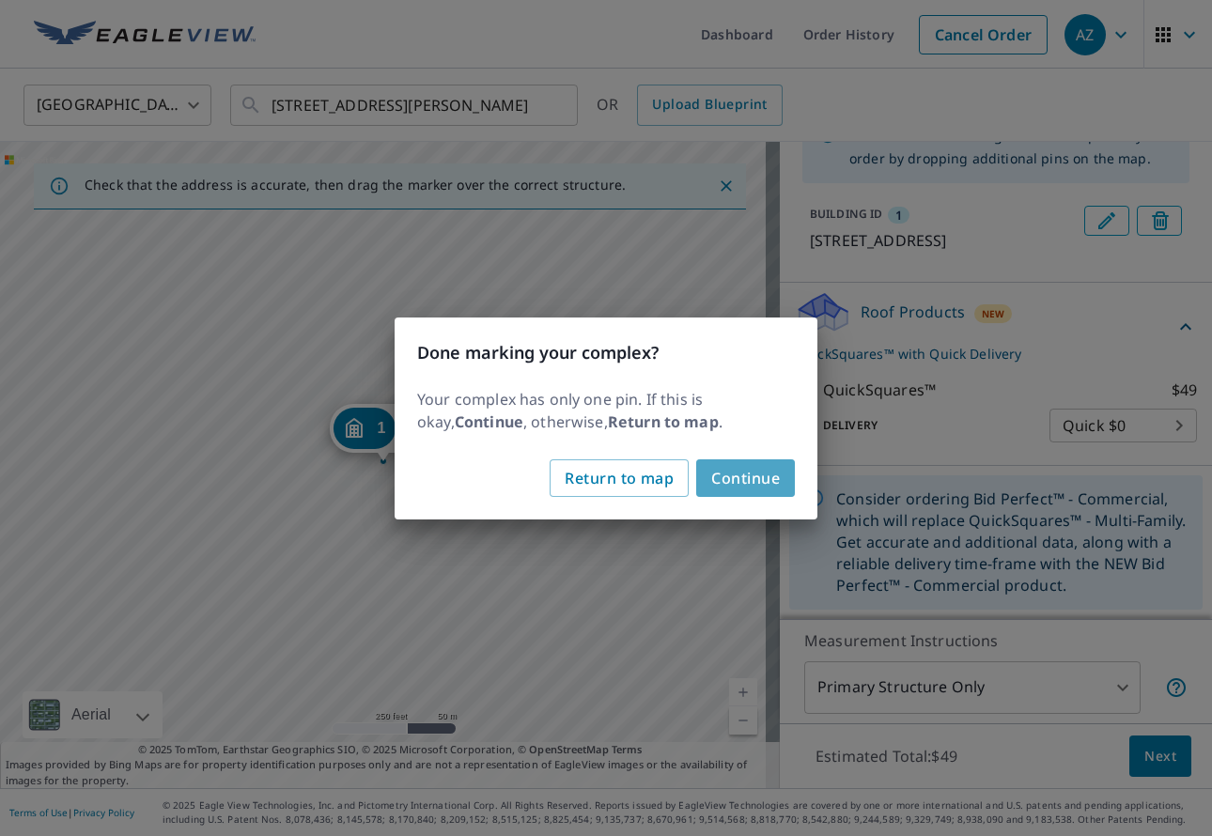
click at [742, 478] on span "Continue" at bounding box center [745, 478] width 69 height 26
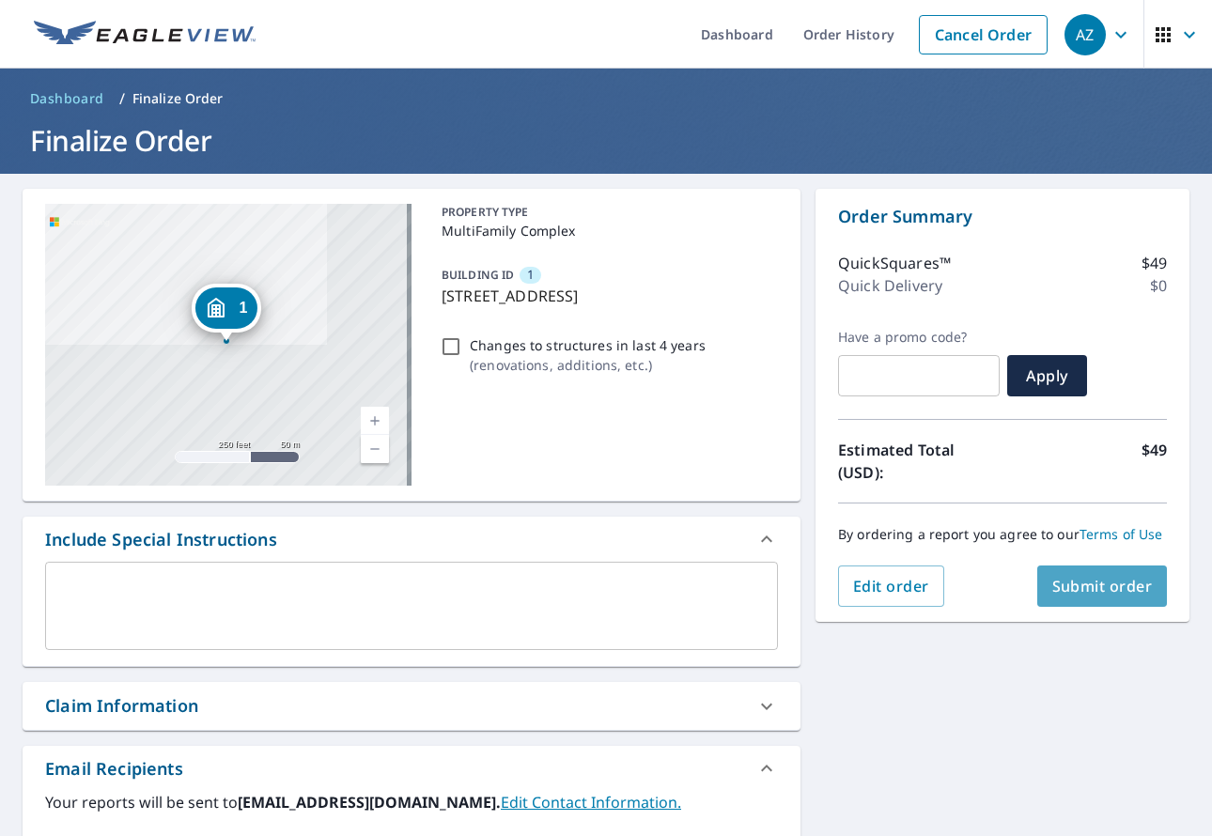
click at [1090, 591] on span "Submit order" at bounding box center [1102, 586] width 101 height 21
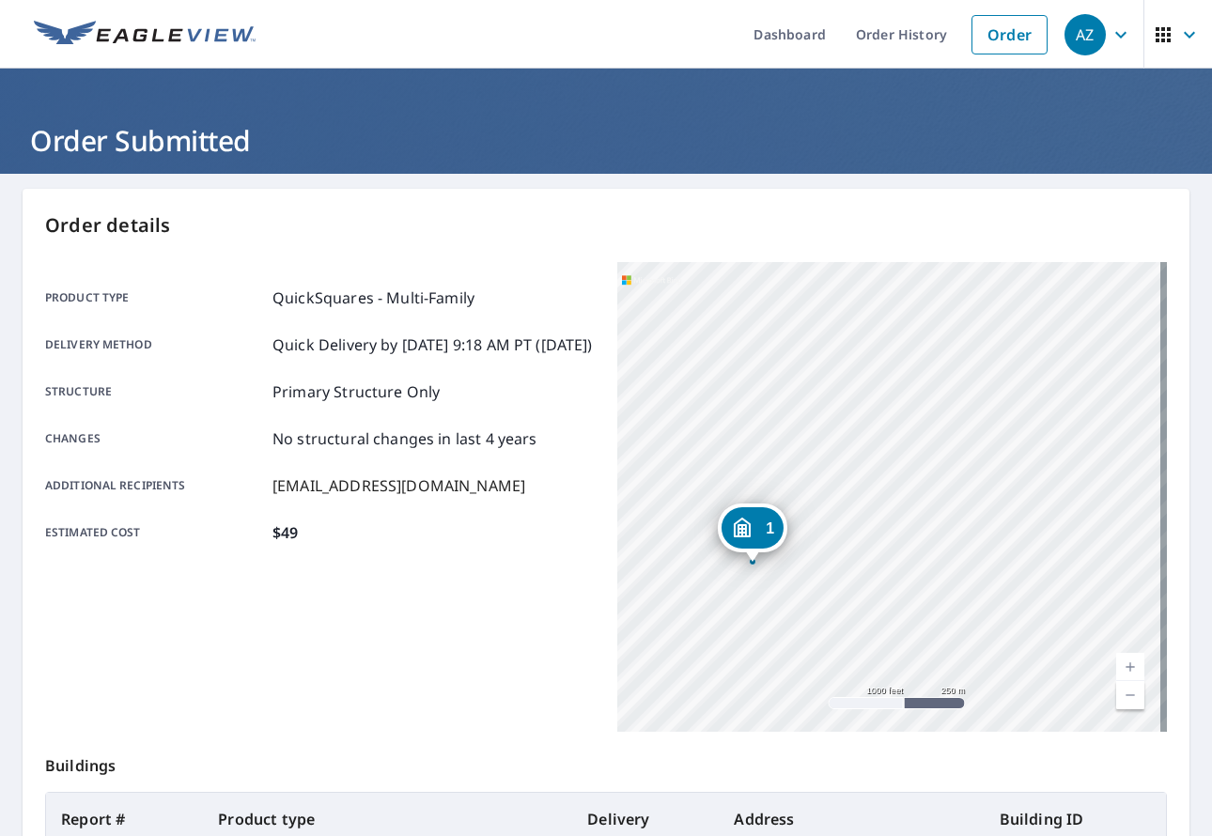
scroll to position [270, 0]
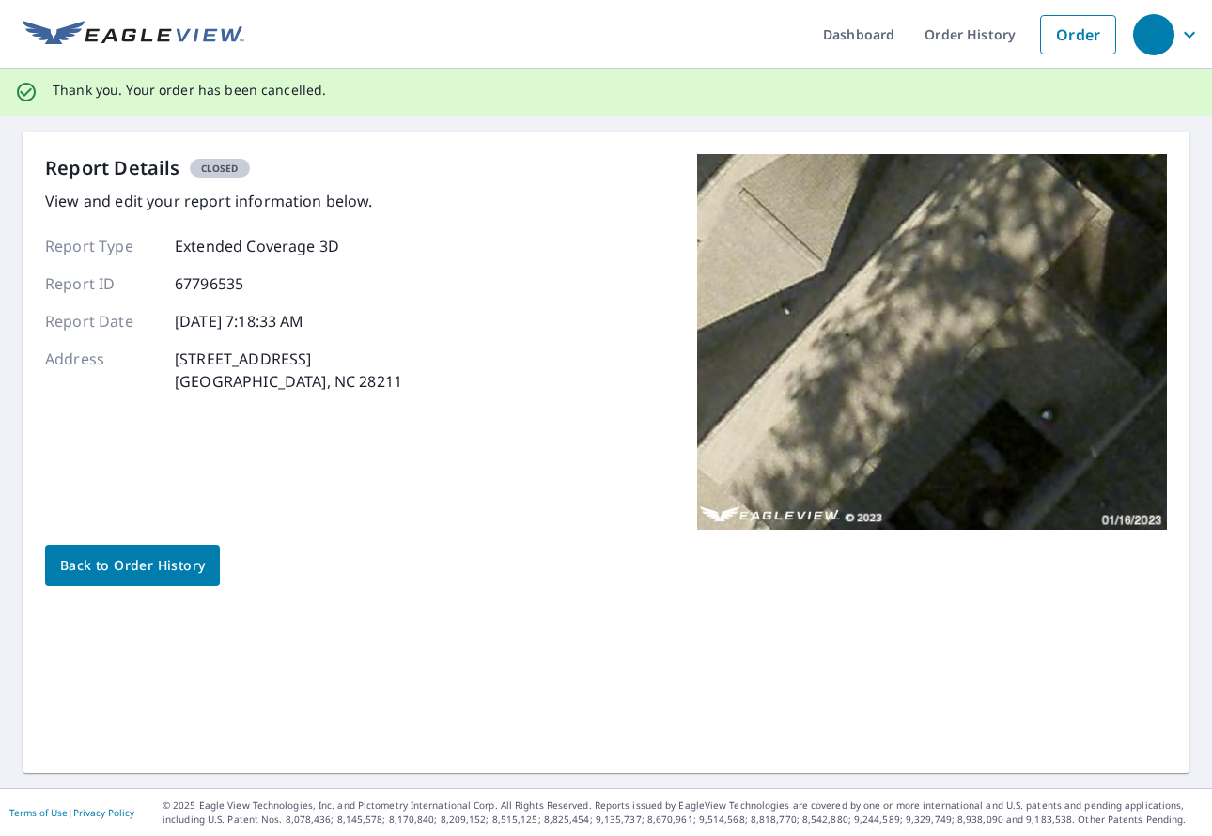
click at [150, 561] on span "Back to Order History" at bounding box center [132, 565] width 145 height 23
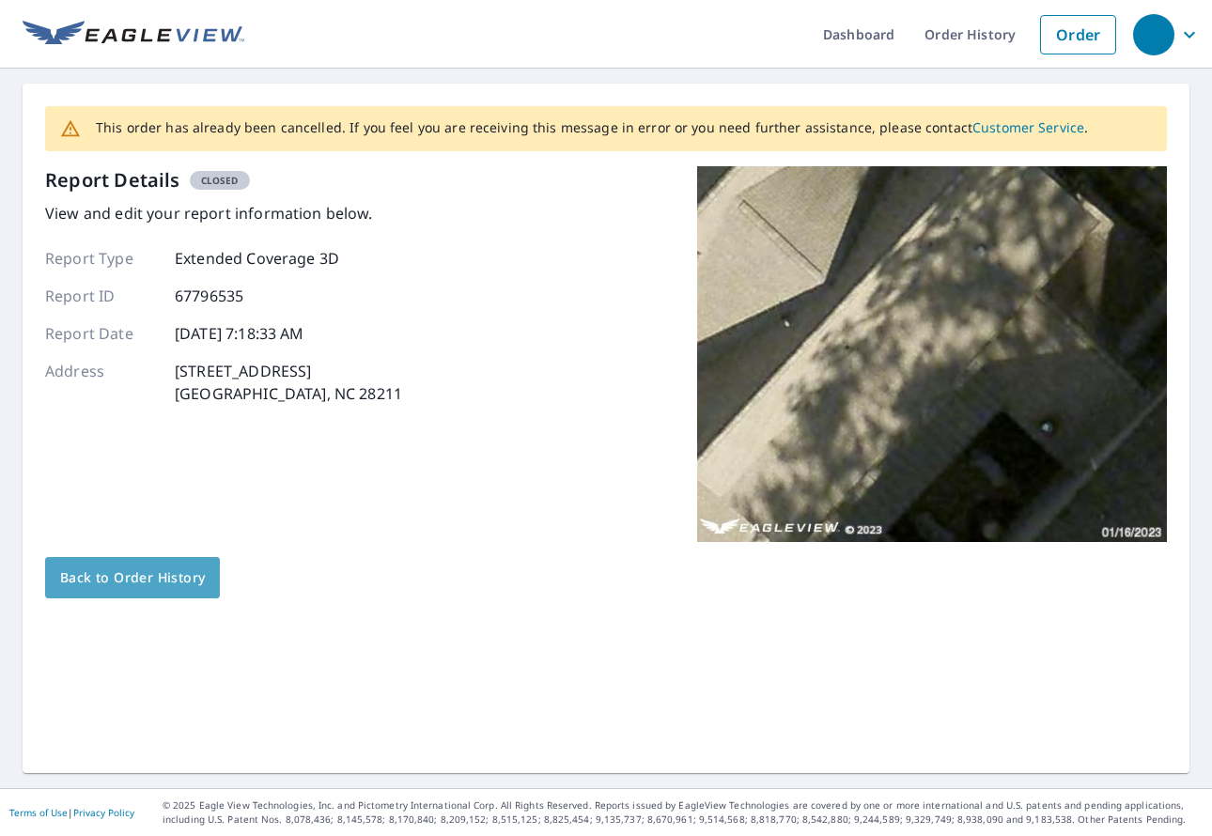
click at [118, 580] on span "Back to Order History" at bounding box center [132, 578] width 145 height 23
